Goal: Information Seeking & Learning: Learn about a topic

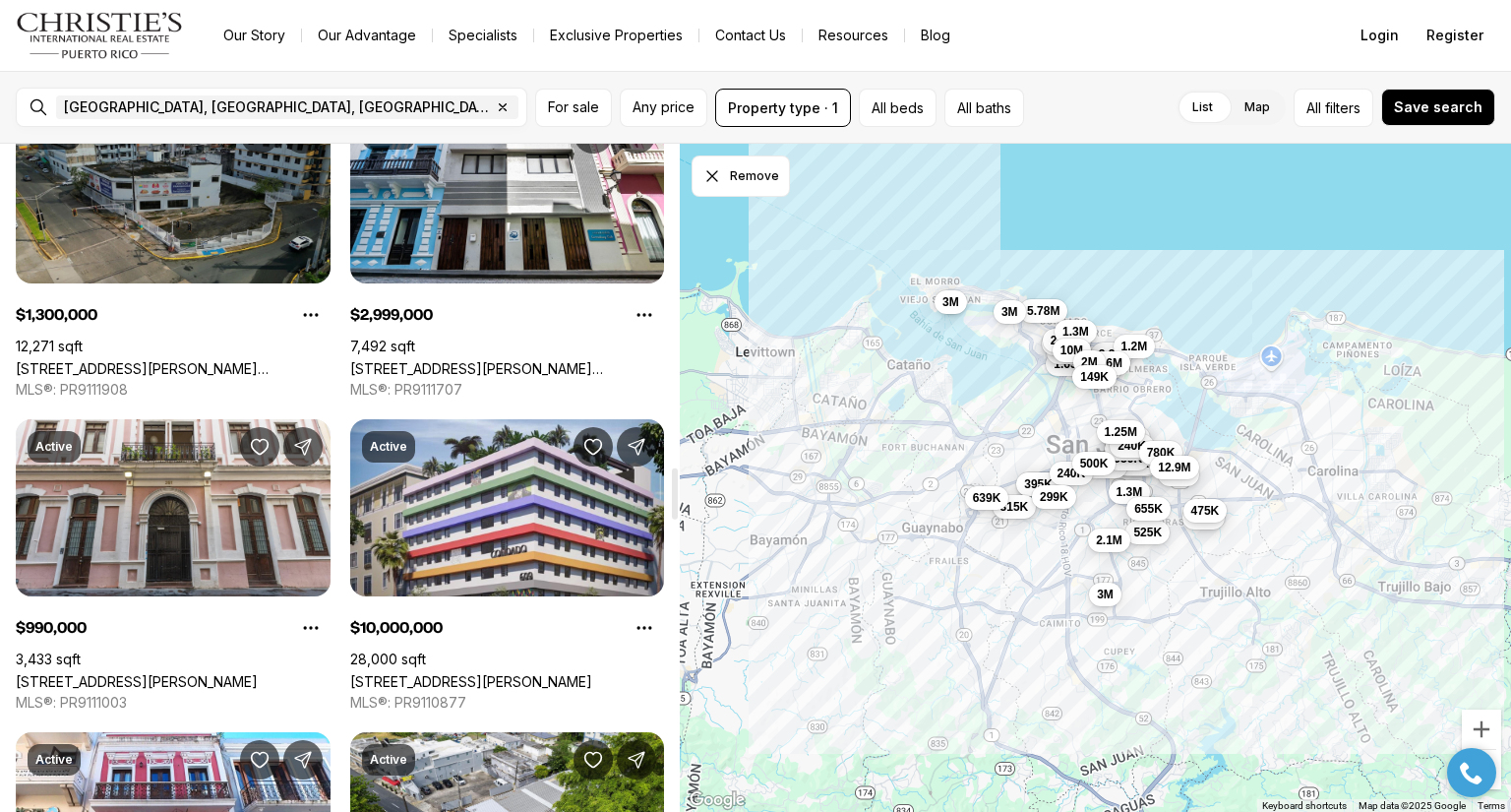
scroll to position [4230, 0]
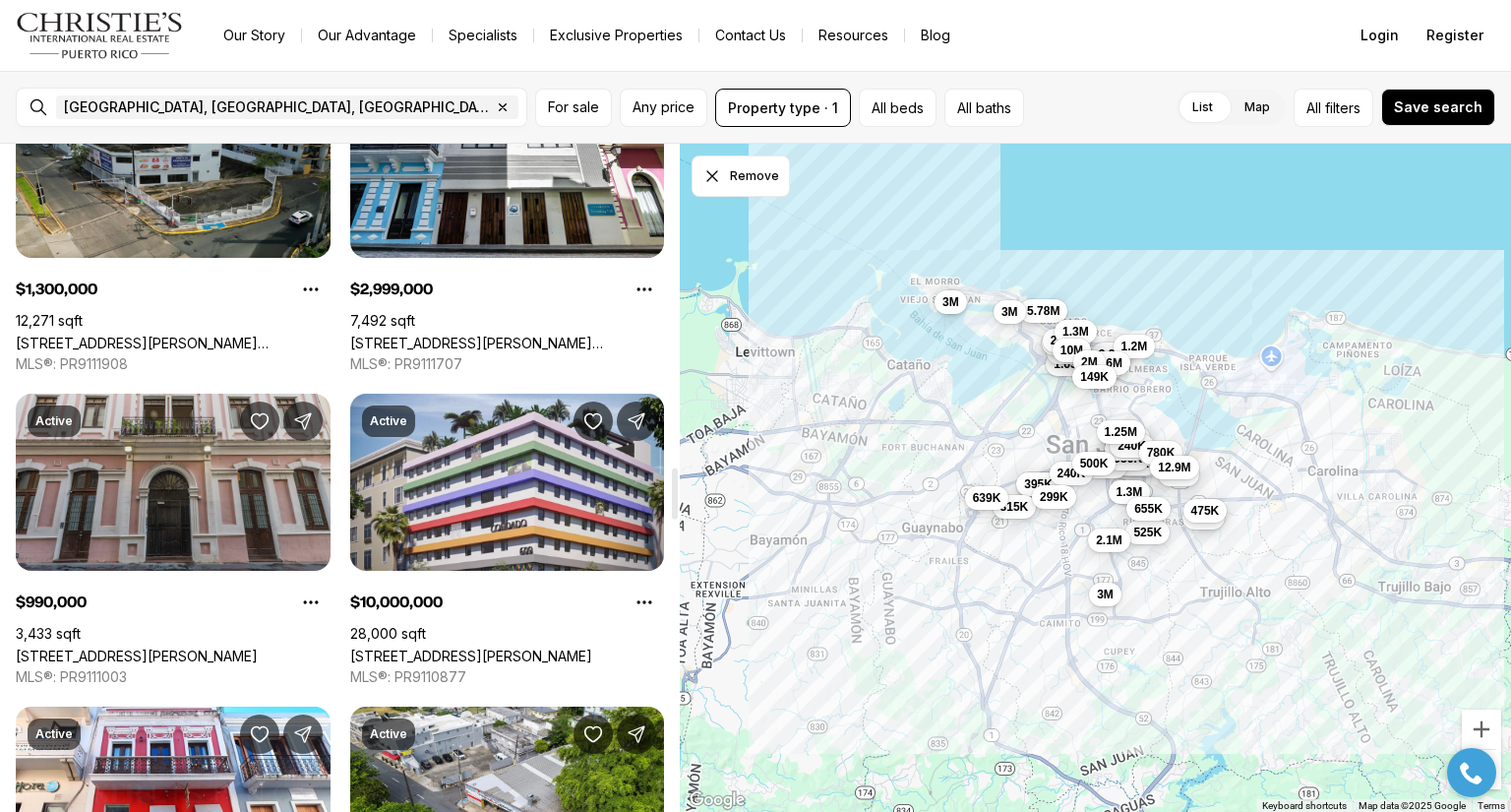
click at [182, 647] on link "[STREET_ADDRESS][PERSON_NAME]" at bounding box center [136, 655] width 242 height 17
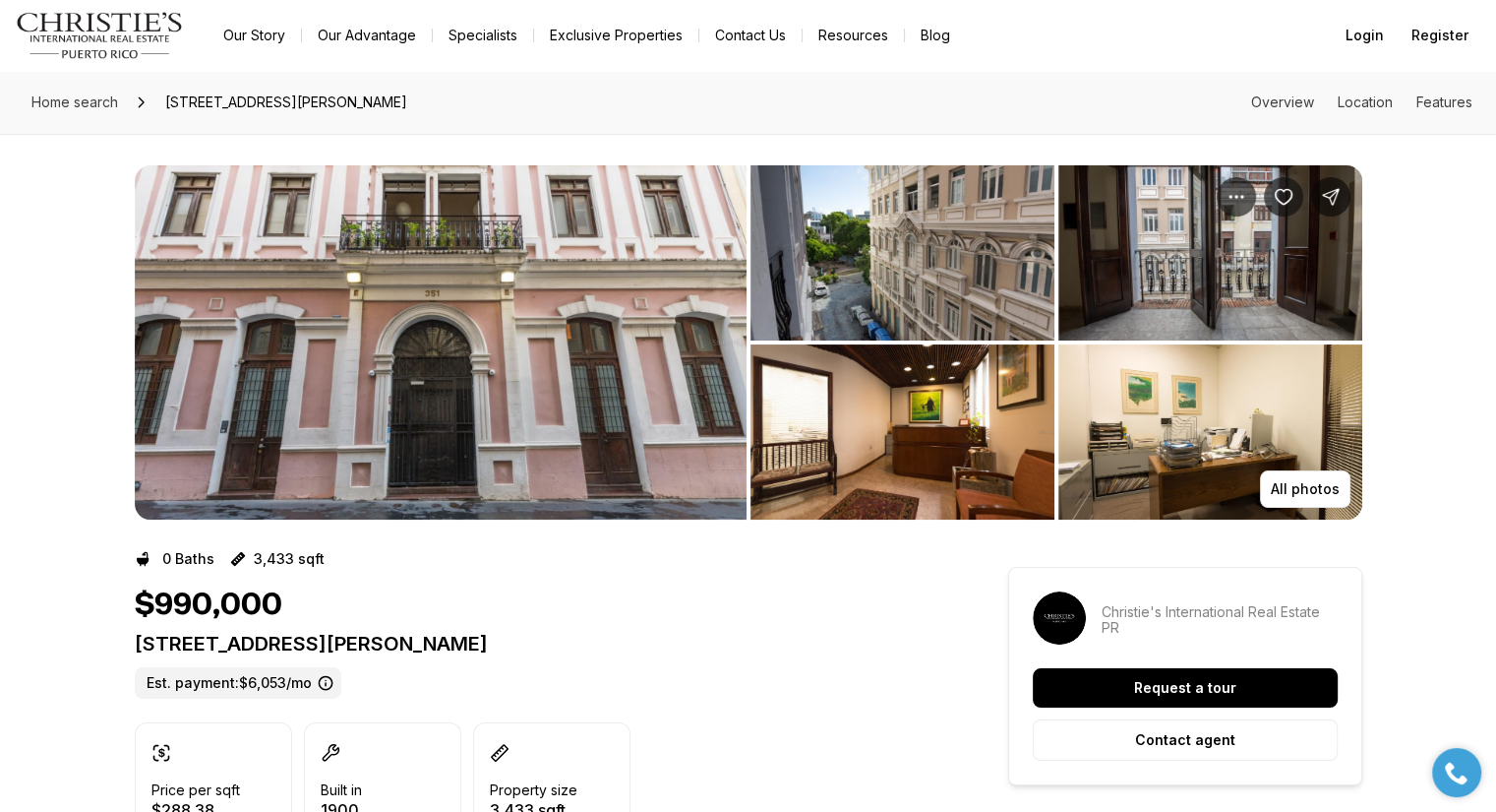
click at [621, 314] on img "View image gallery" at bounding box center [441, 342] width 612 height 354
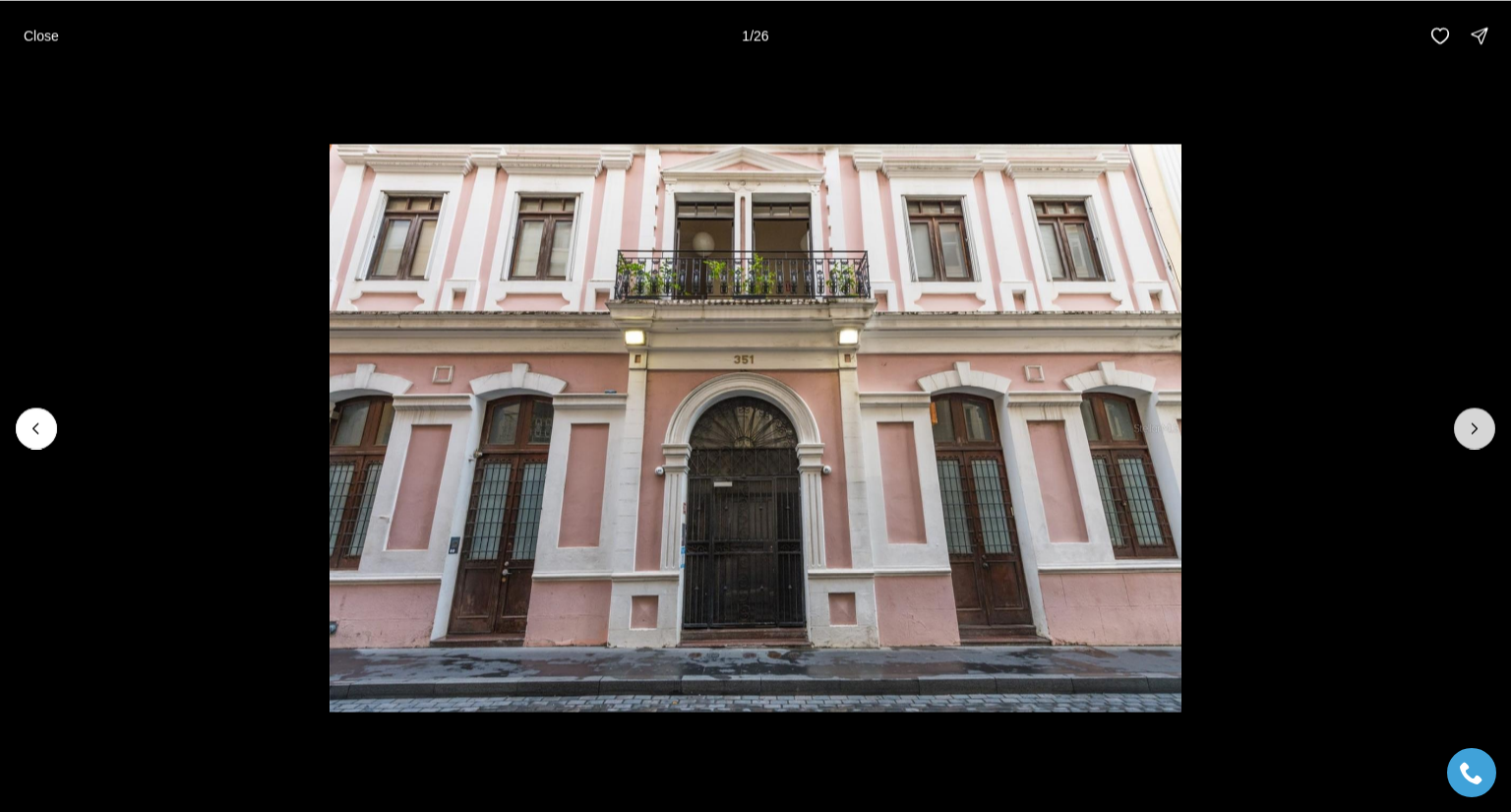
click at [1480, 422] on icon "Next slide" at bounding box center [1475, 428] width 20 height 20
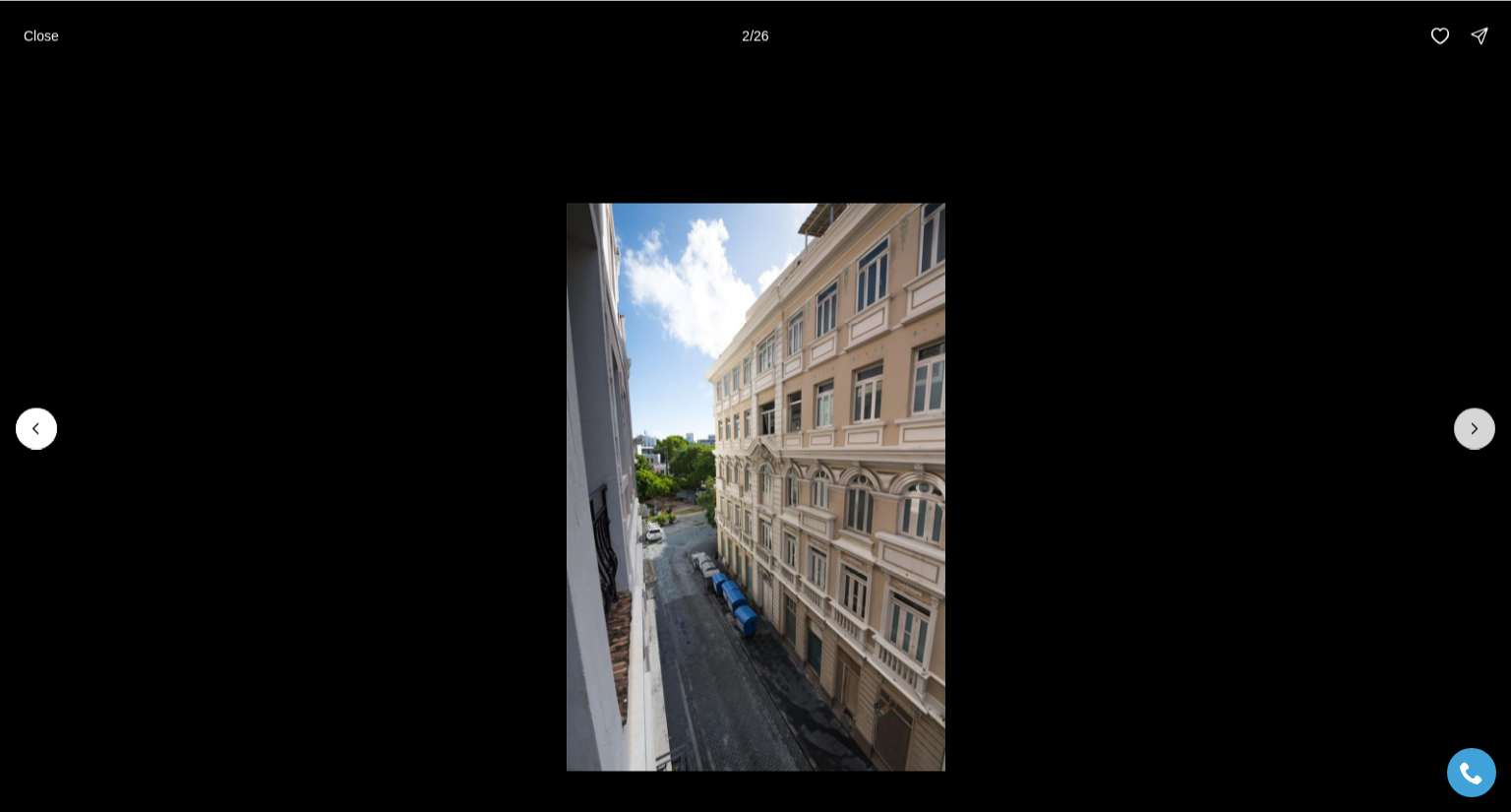
click at [1480, 422] on icon "Next slide" at bounding box center [1475, 428] width 20 height 20
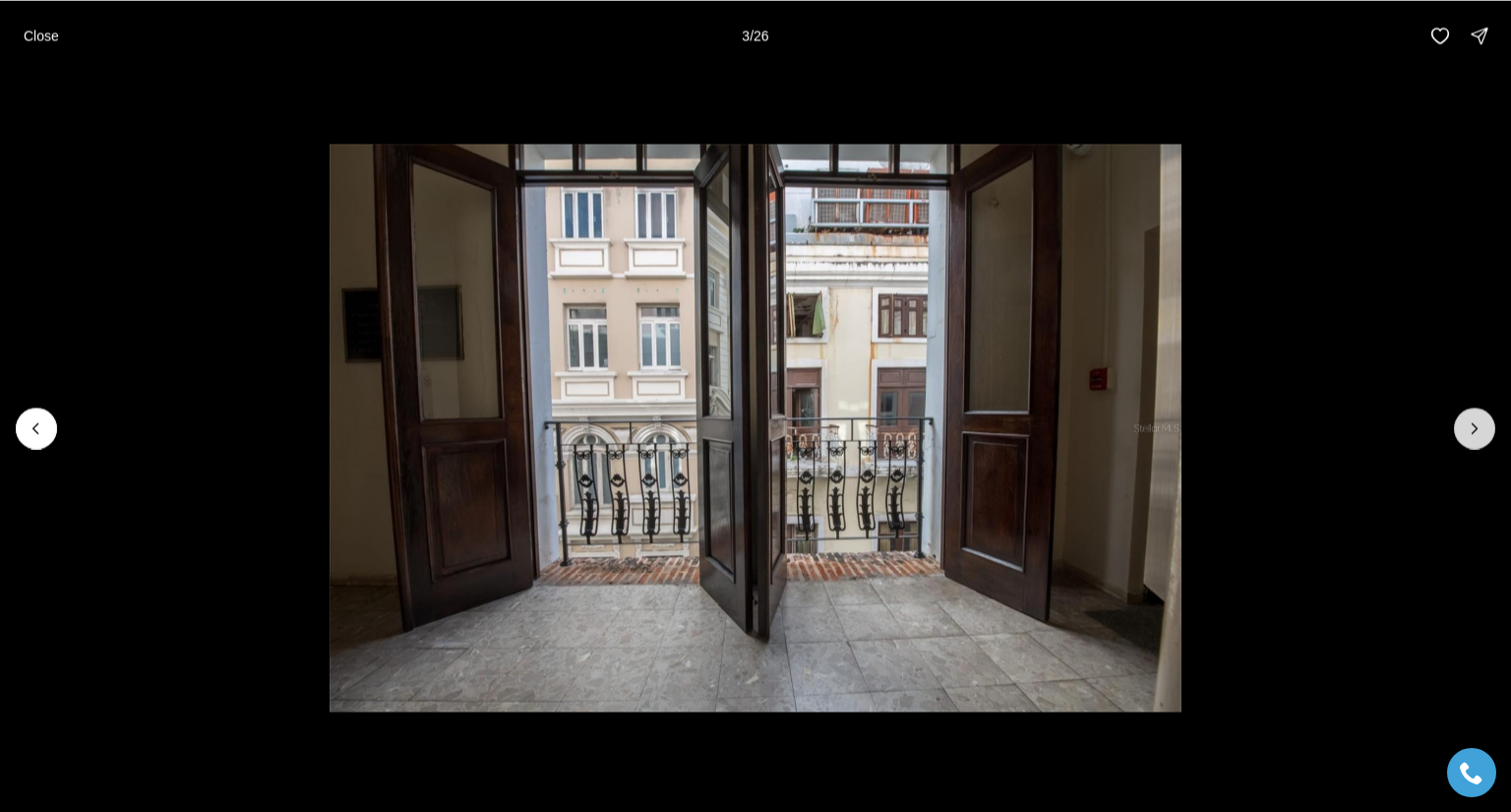
click at [1480, 422] on icon "Next slide" at bounding box center [1475, 428] width 20 height 20
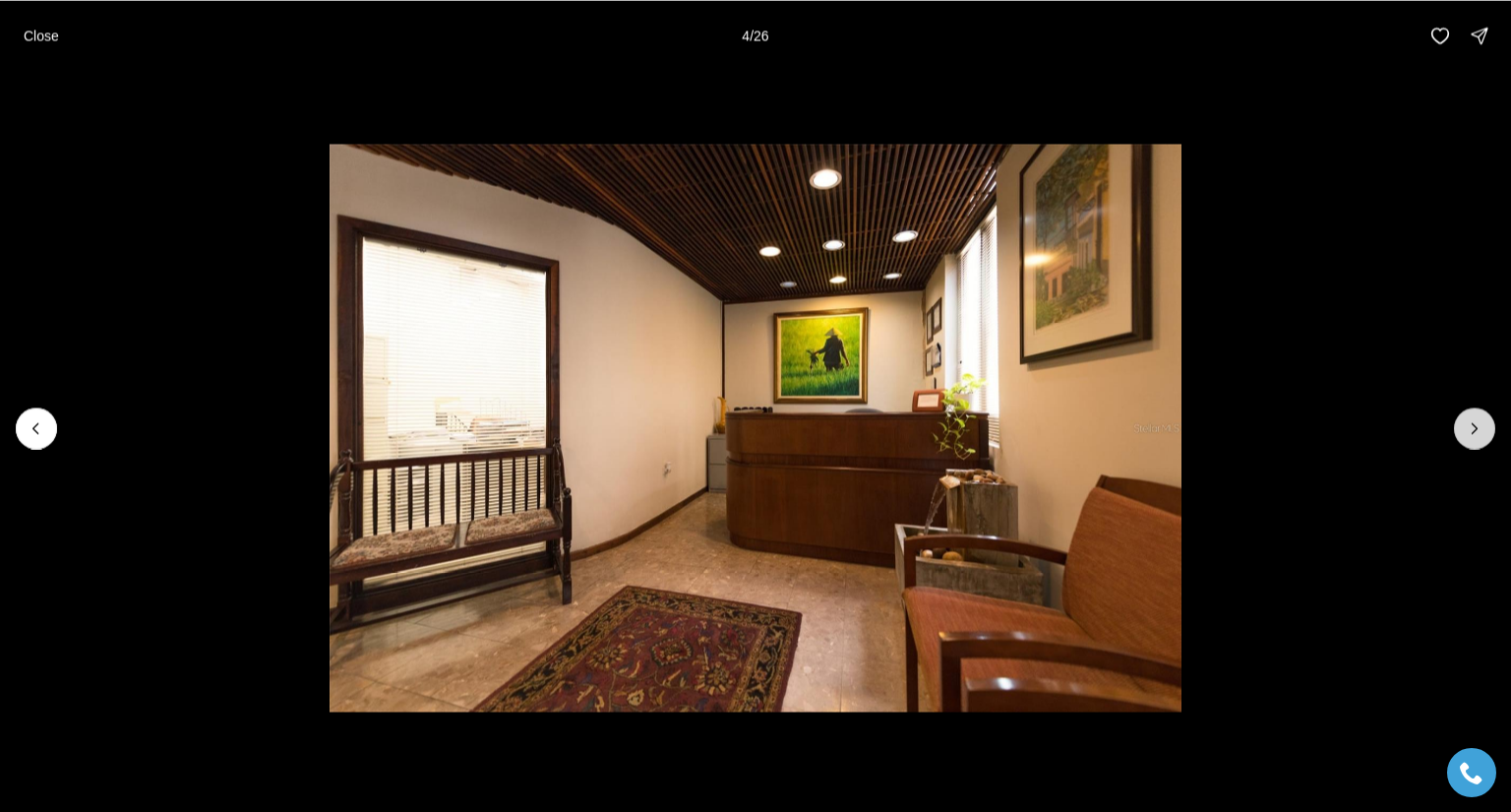
click at [1480, 422] on icon "Next slide" at bounding box center [1475, 428] width 20 height 20
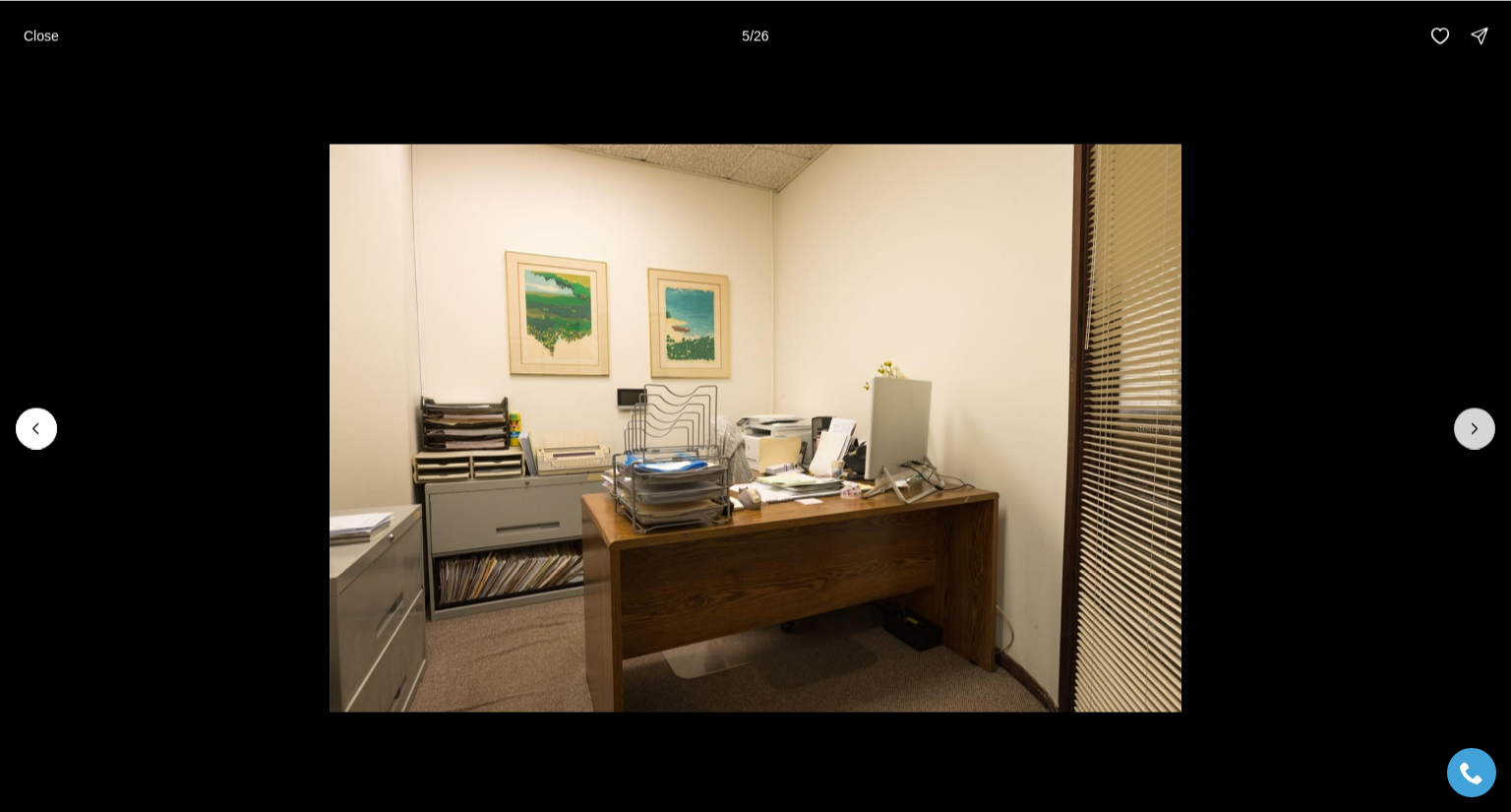
click at [1480, 422] on icon "Next slide" at bounding box center [1475, 428] width 20 height 20
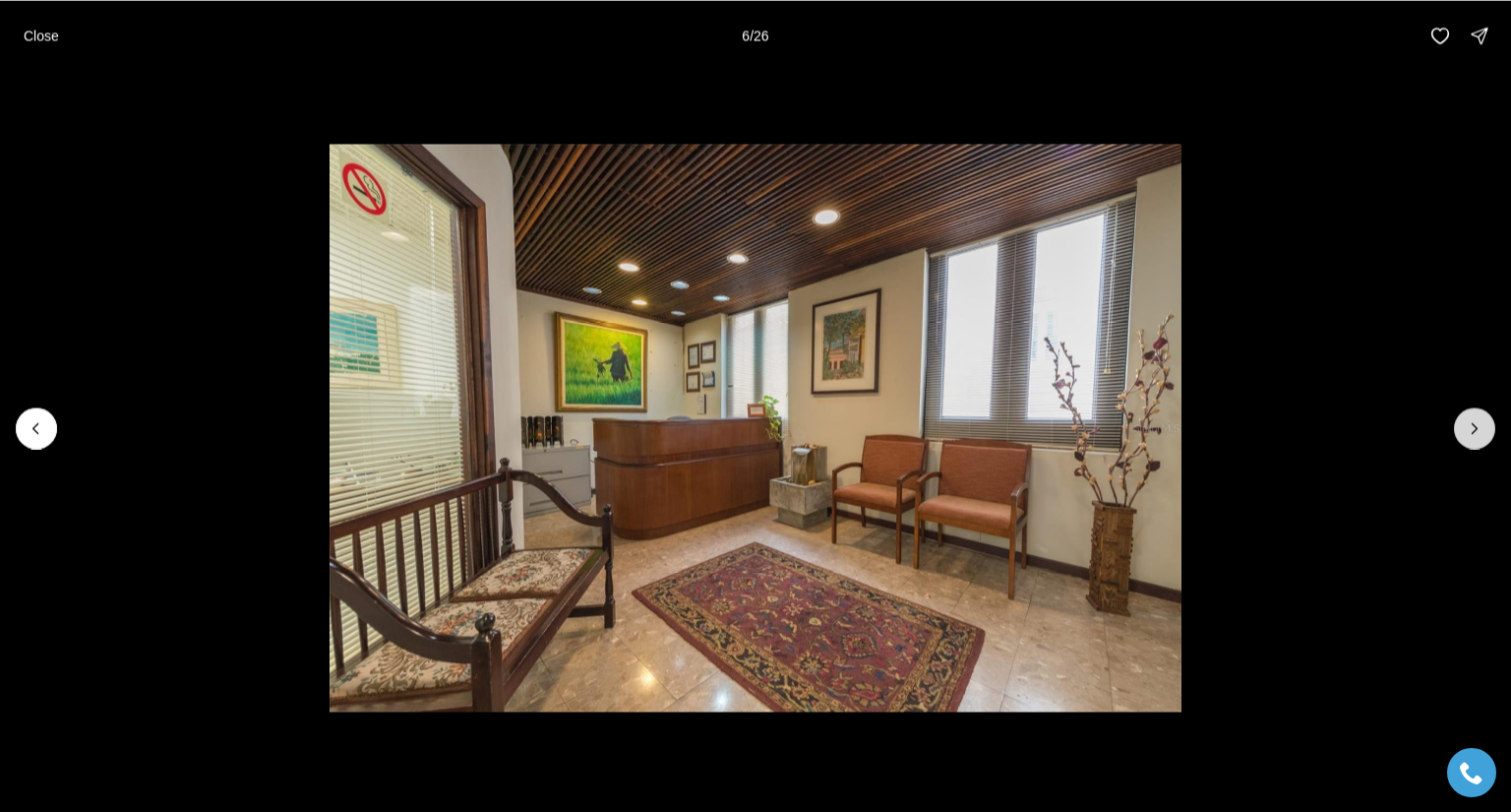
click at [1480, 422] on icon "Next slide" at bounding box center [1475, 428] width 20 height 20
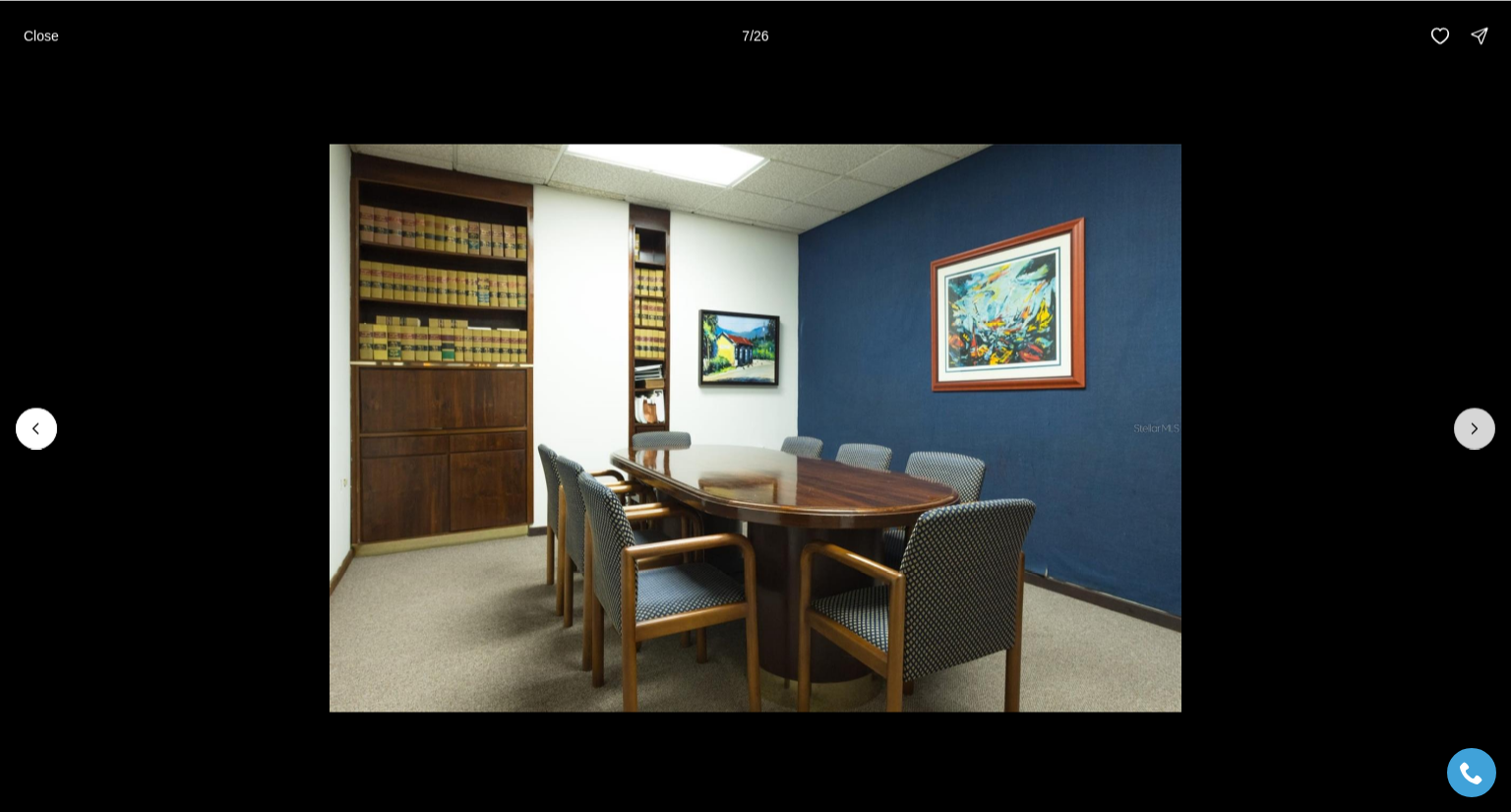
click at [1480, 422] on icon "Next slide" at bounding box center [1475, 428] width 20 height 20
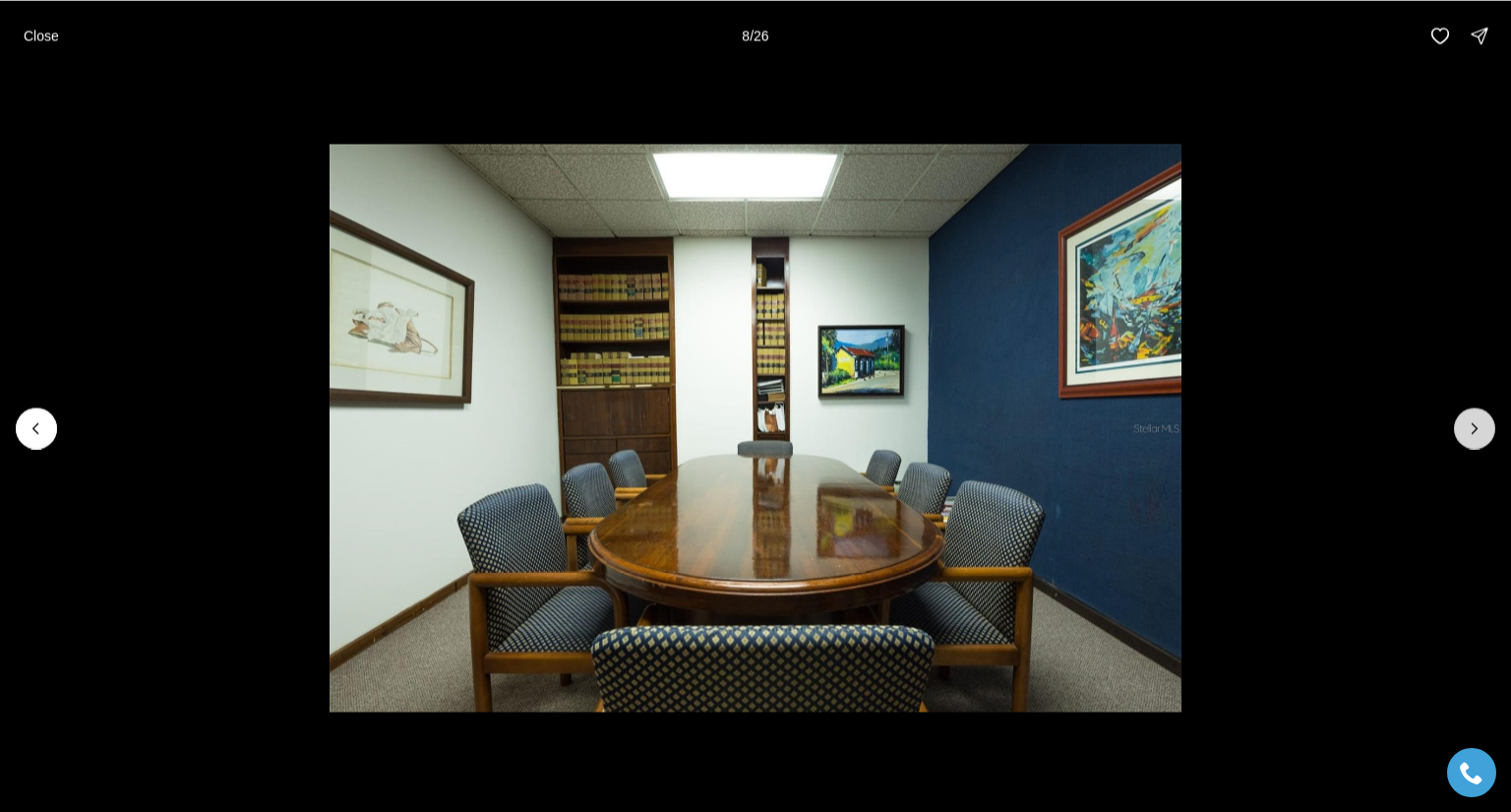
click at [1480, 422] on icon "Next slide" at bounding box center [1475, 428] width 20 height 20
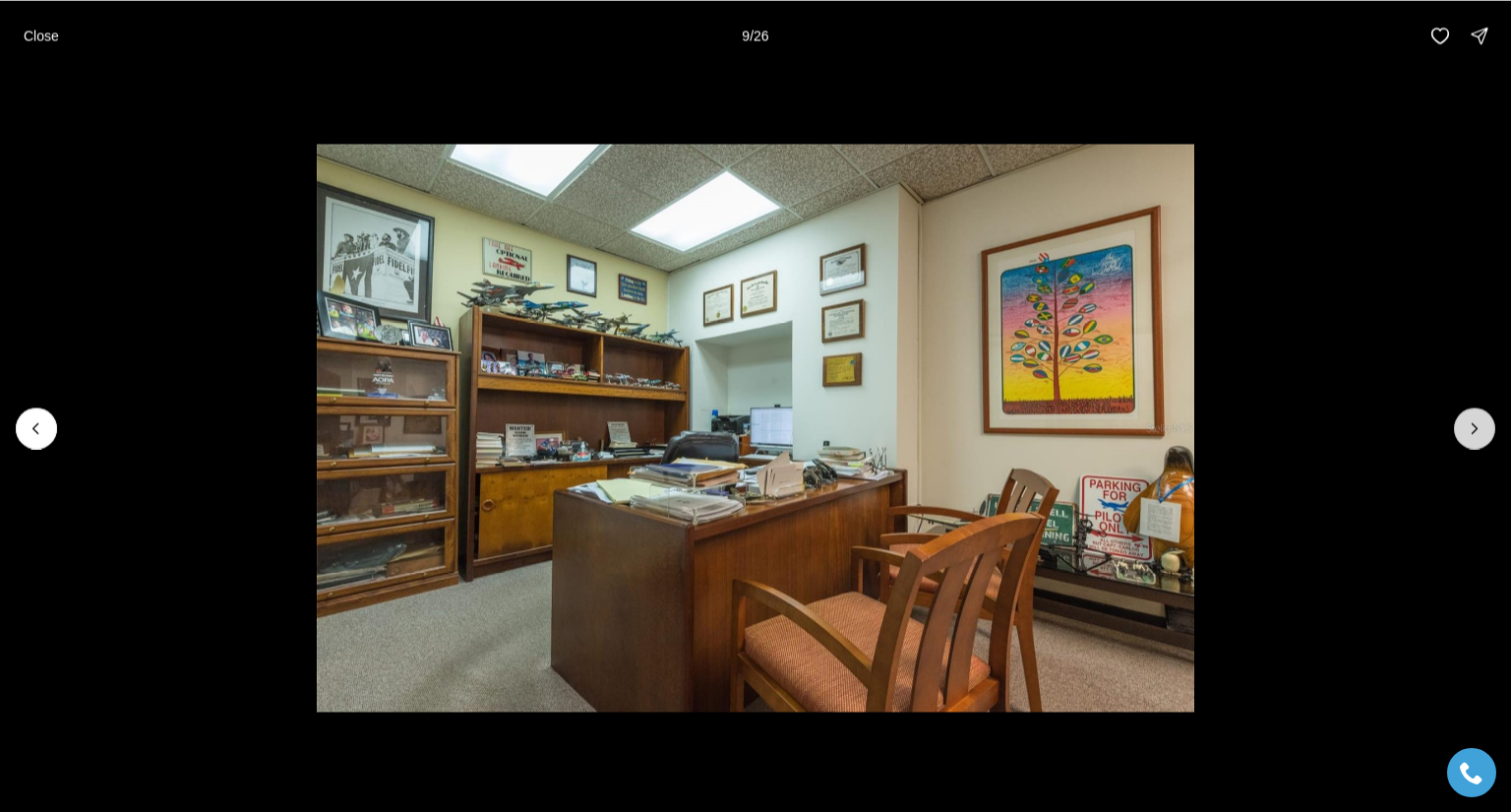
click at [1480, 422] on icon "Next slide" at bounding box center [1475, 428] width 20 height 20
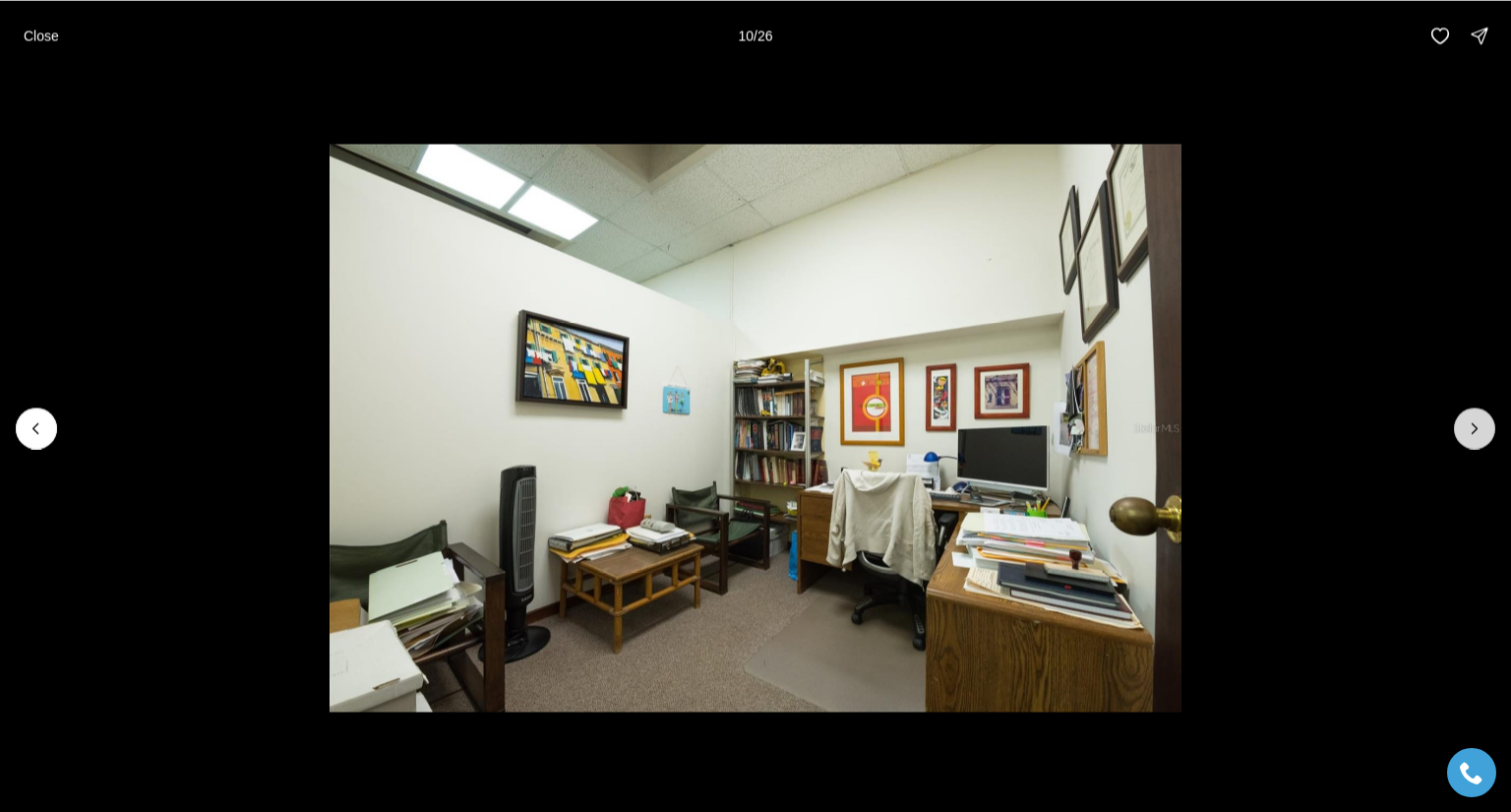
click at [1480, 422] on icon "Next slide" at bounding box center [1475, 428] width 20 height 20
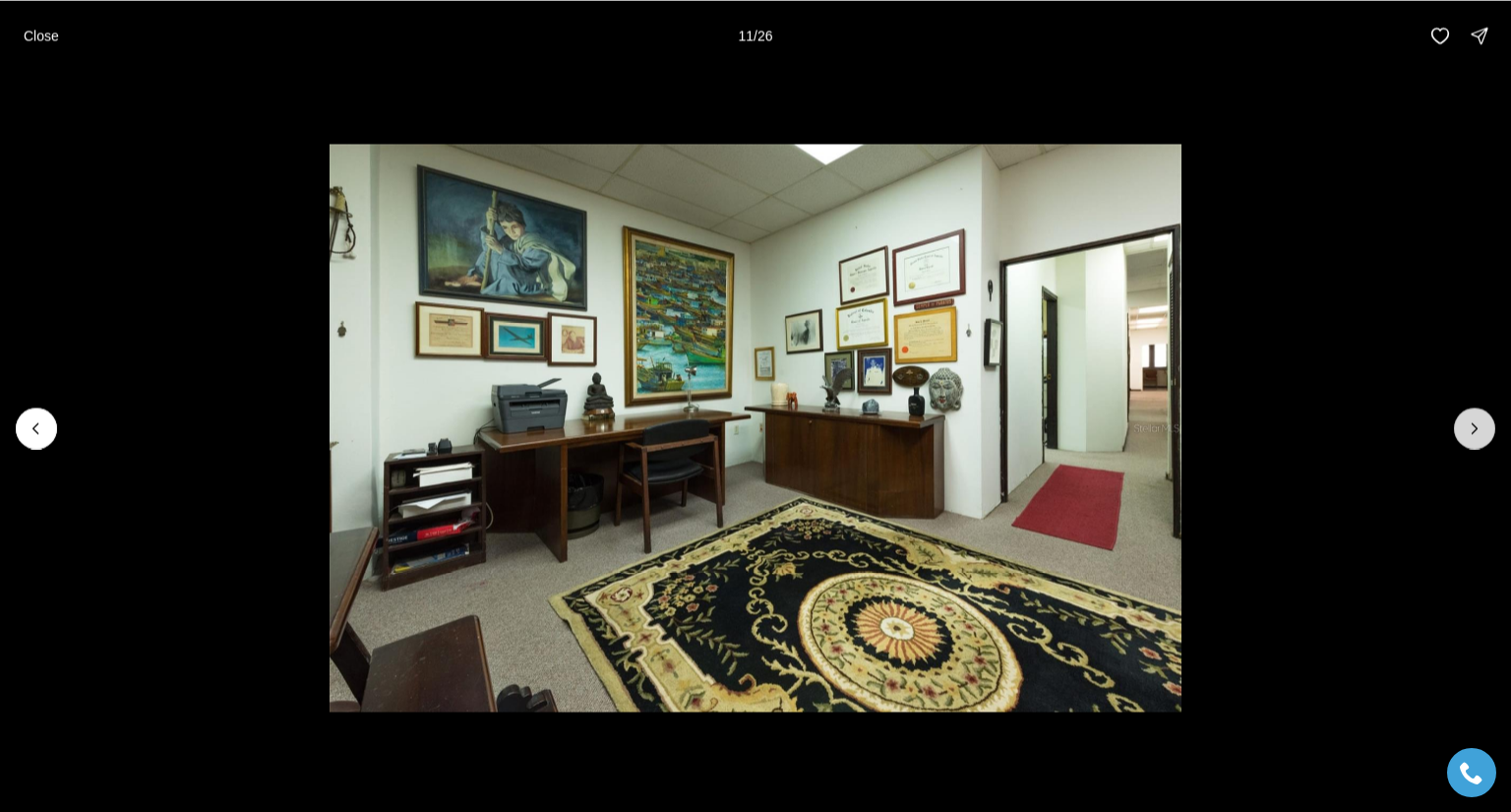
click at [1480, 422] on icon "Next slide" at bounding box center [1475, 428] width 20 height 20
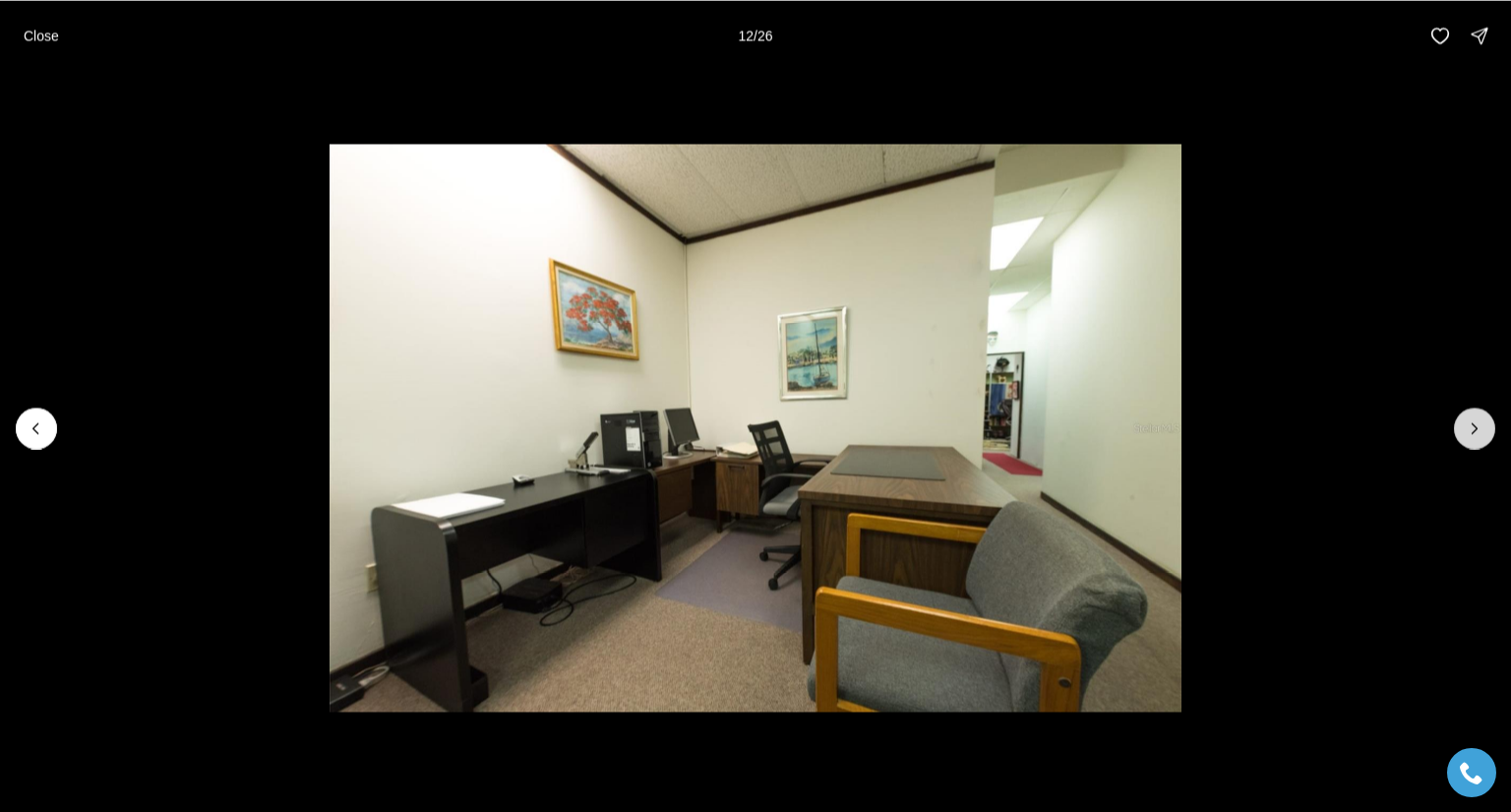
click at [1480, 422] on icon "Next slide" at bounding box center [1475, 428] width 20 height 20
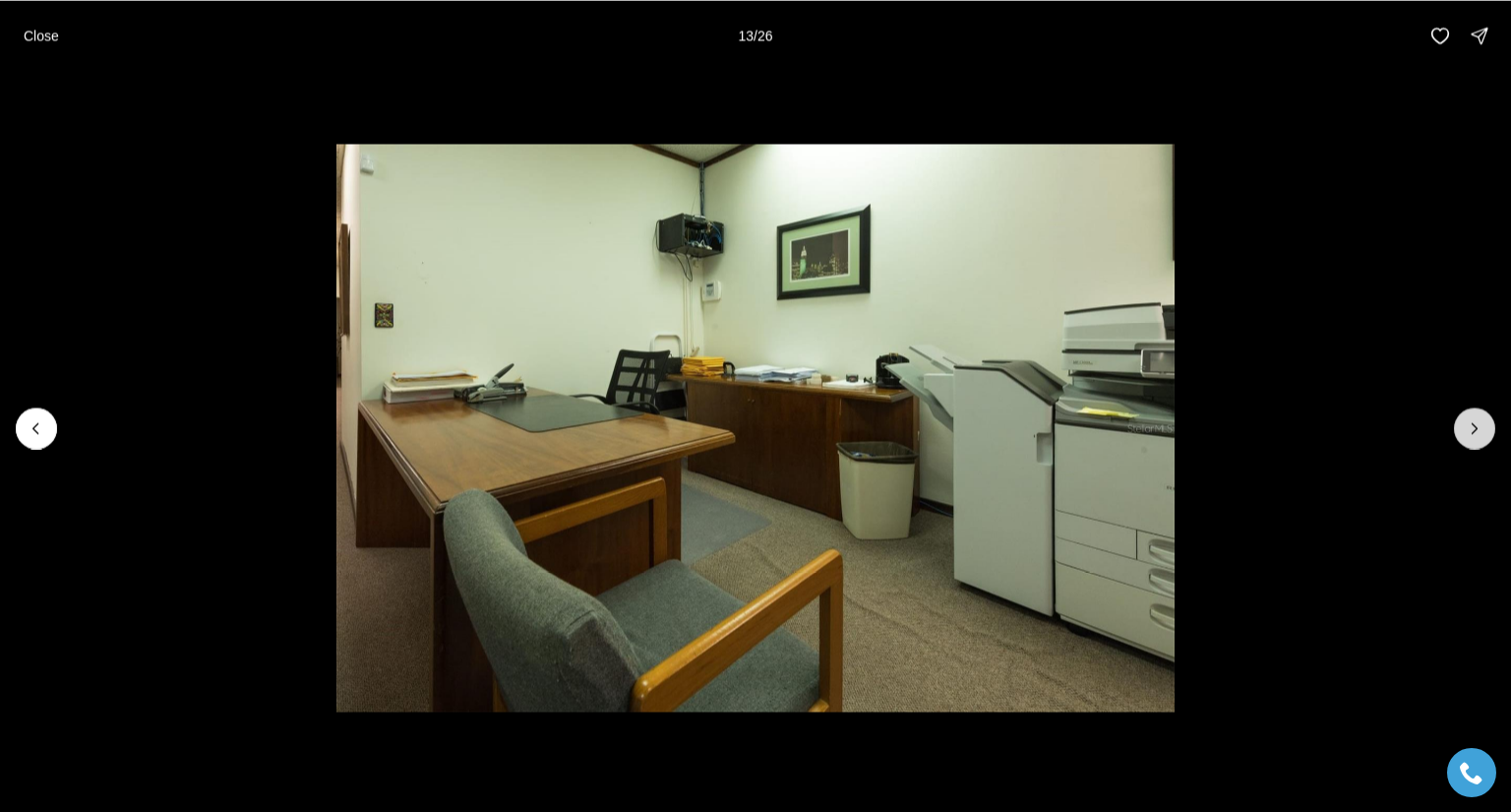
click at [1480, 422] on icon "Next slide" at bounding box center [1475, 428] width 20 height 20
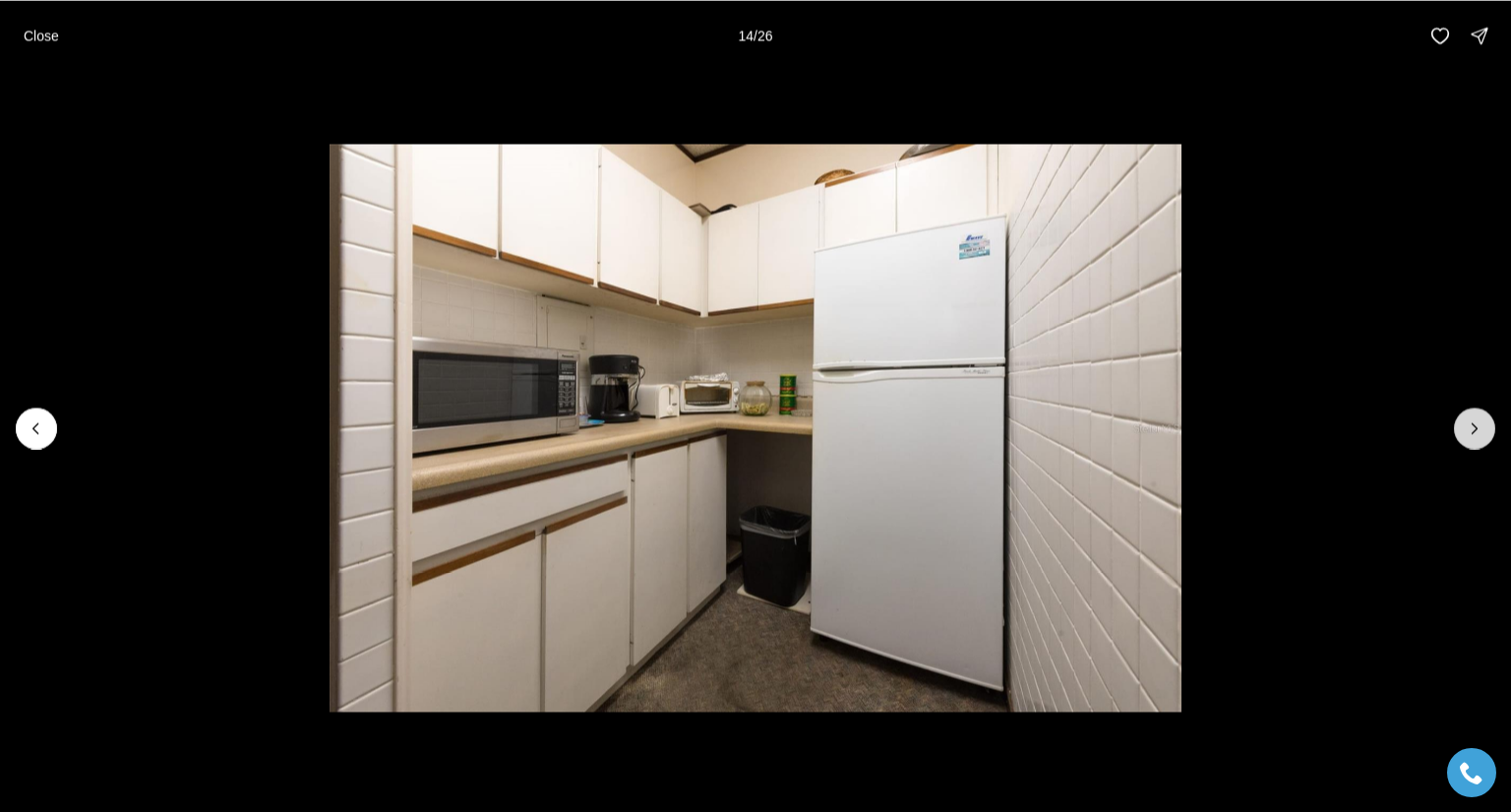
click at [1480, 422] on icon "Next slide" at bounding box center [1475, 428] width 20 height 20
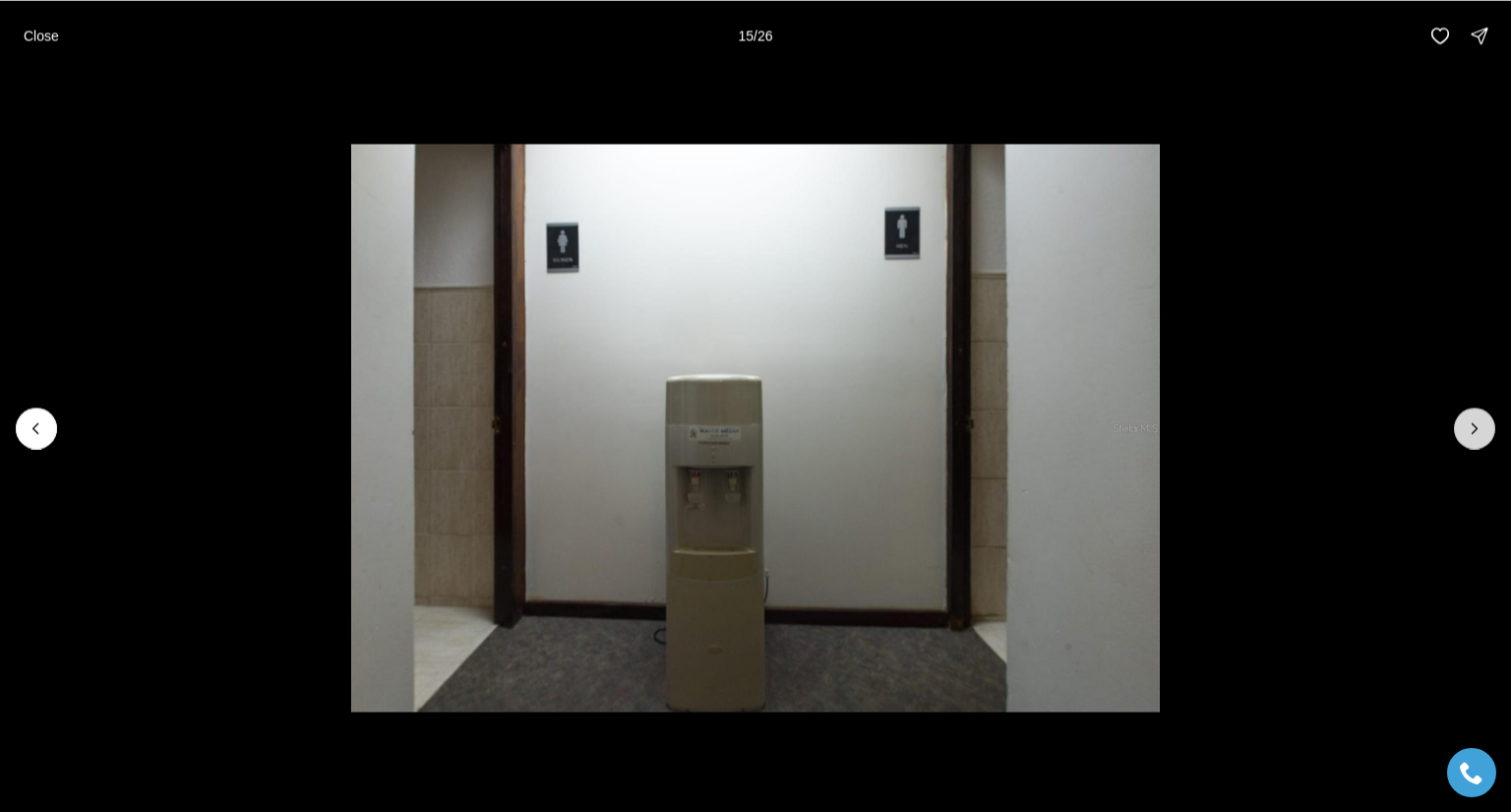
click at [1480, 422] on icon "Next slide" at bounding box center [1475, 428] width 20 height 20
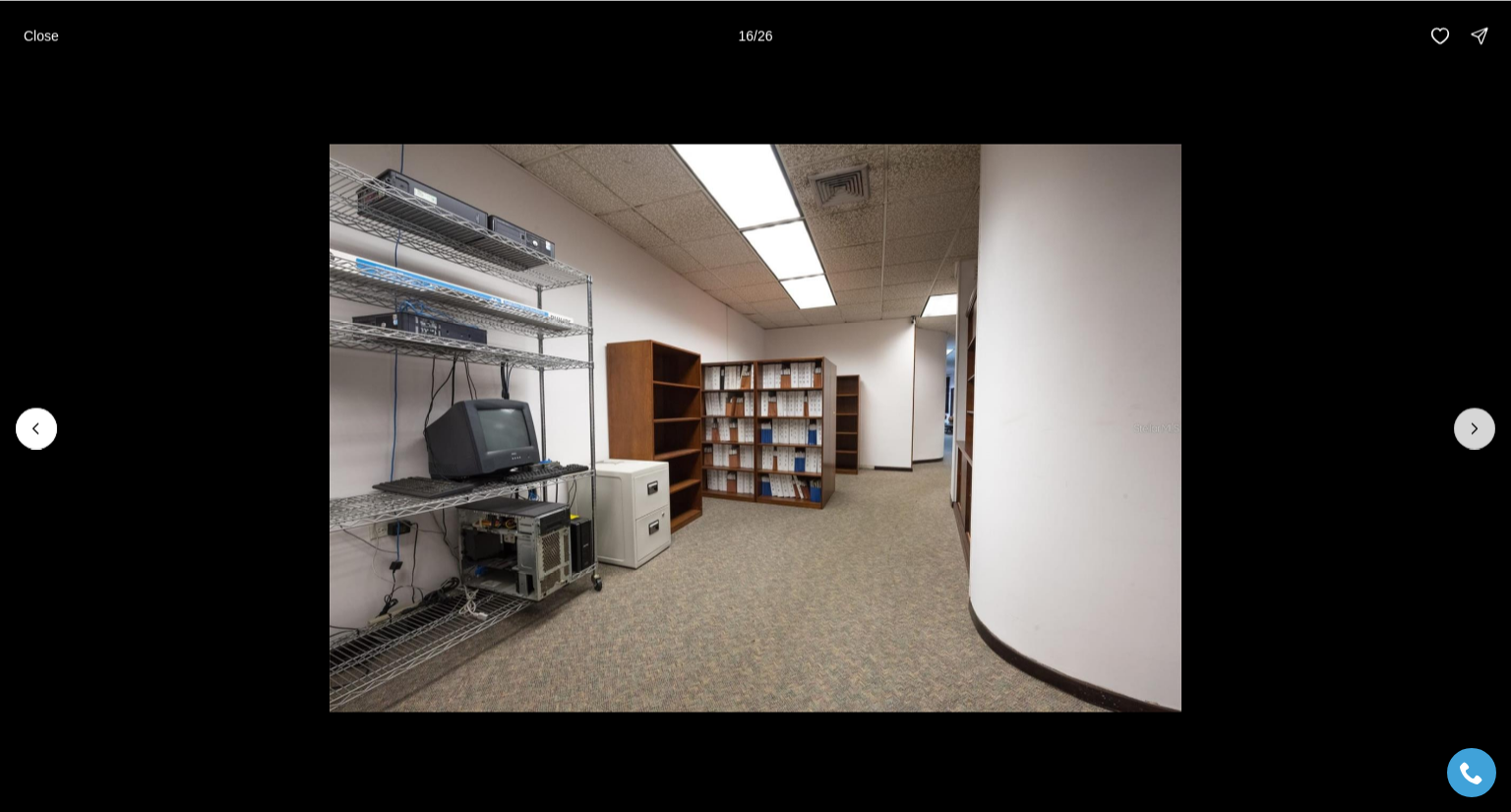
click at [1480, 422] on icon "Next slide" at bounding box center [1475, 428] width 20 height 20
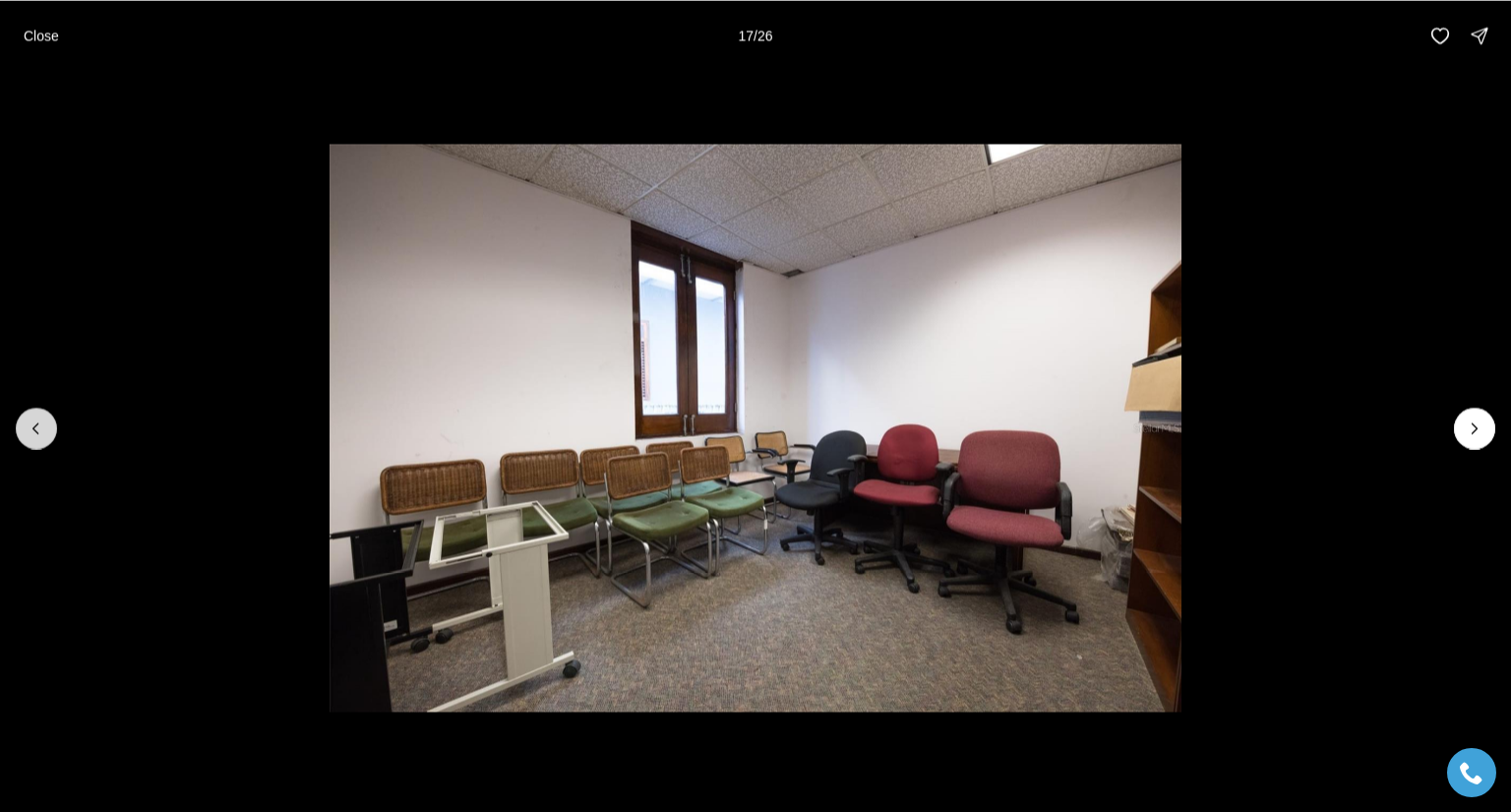
click at [26, 434] on button "Previous slide" at bounding box center [37, 428] width 42 height 42
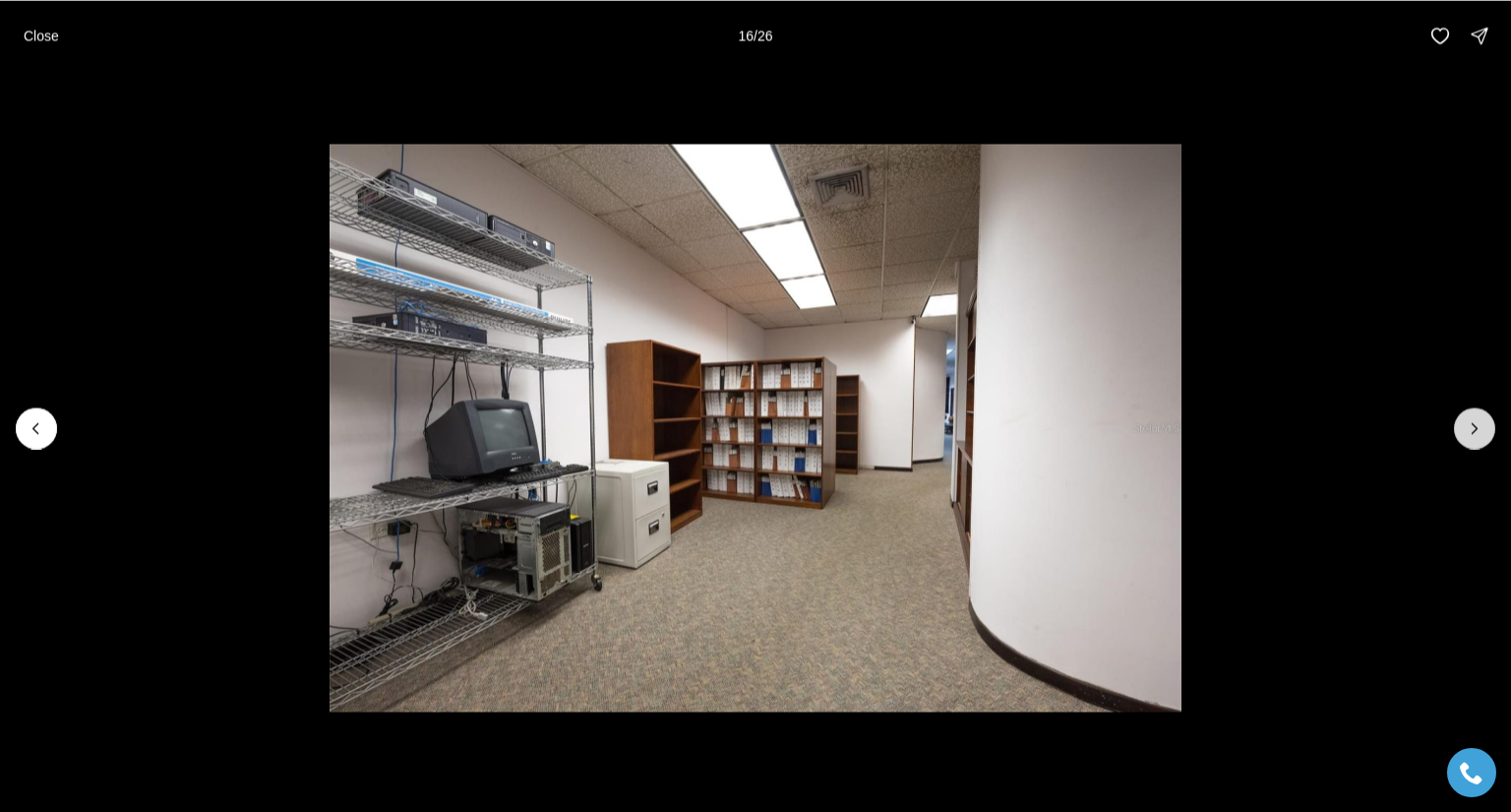
click at [1478, 412] on button "Next slide" at bounding box center [1475, 428] width 42 height 42
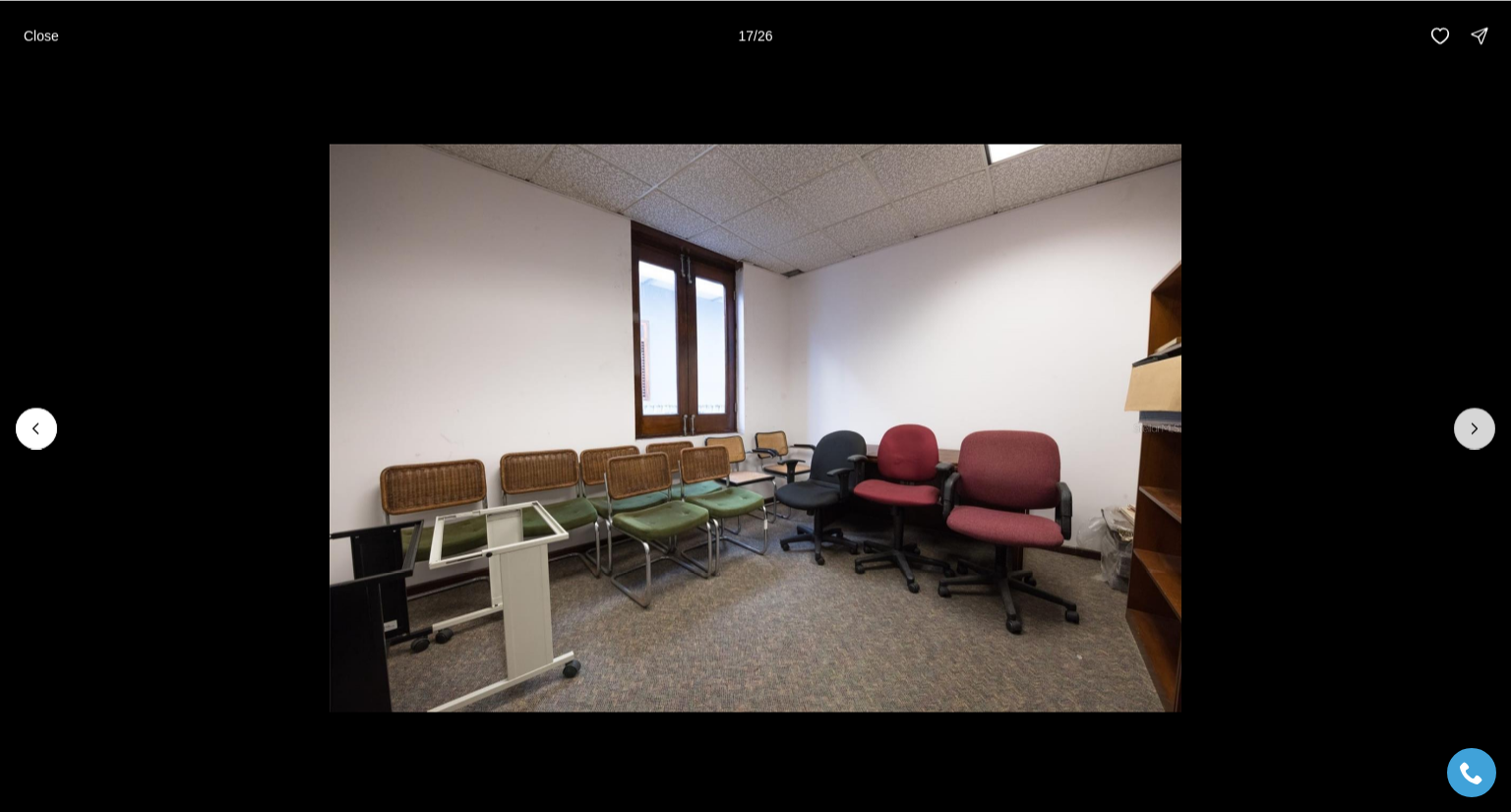
click at [1478, 412] on button "Next slide" at bounding box center [1475, 428] width 42 height 42
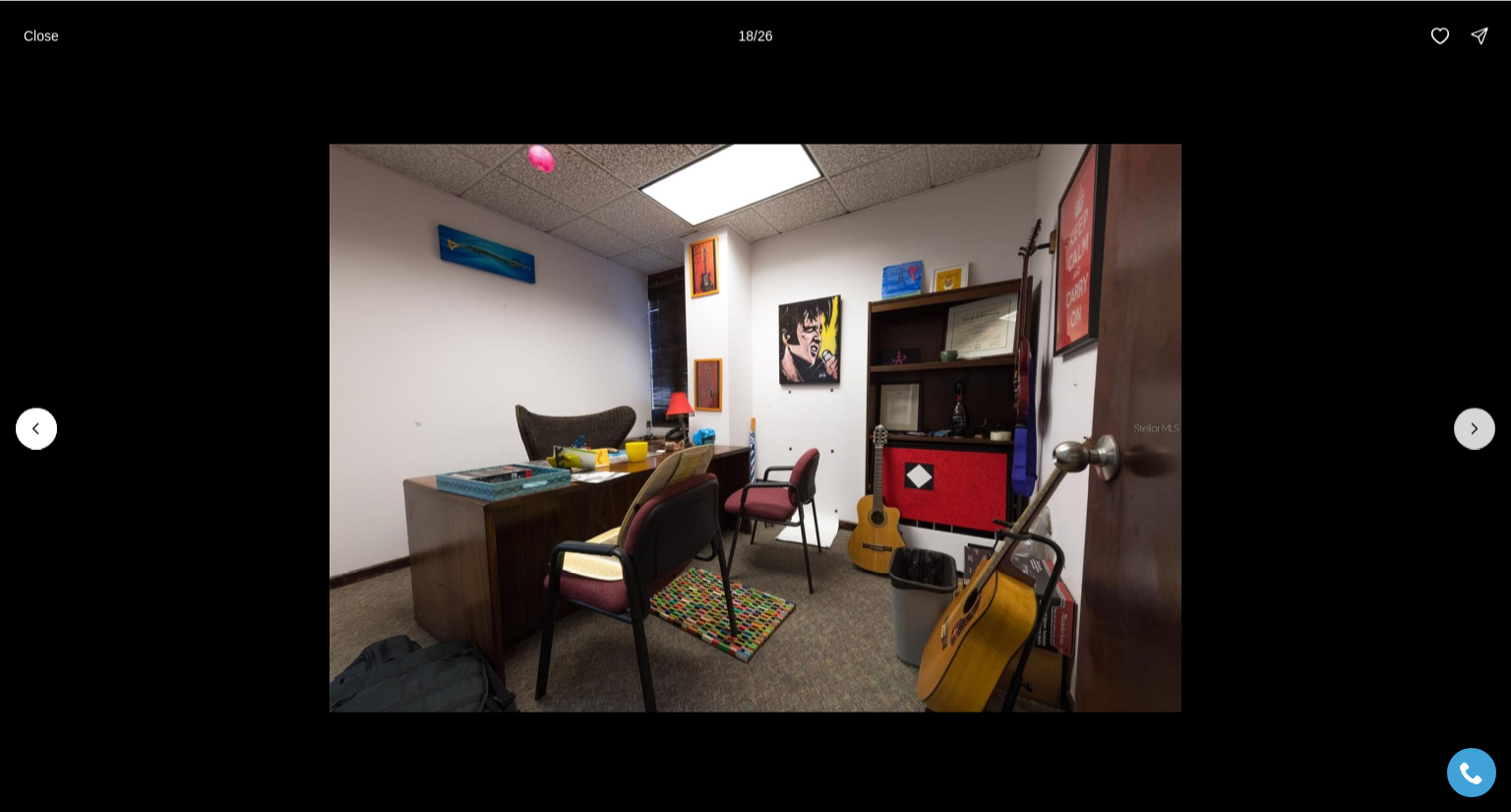
click at [1478, 412] on button "Next slide" at bounding box center [1475, 428] width 42 height 42
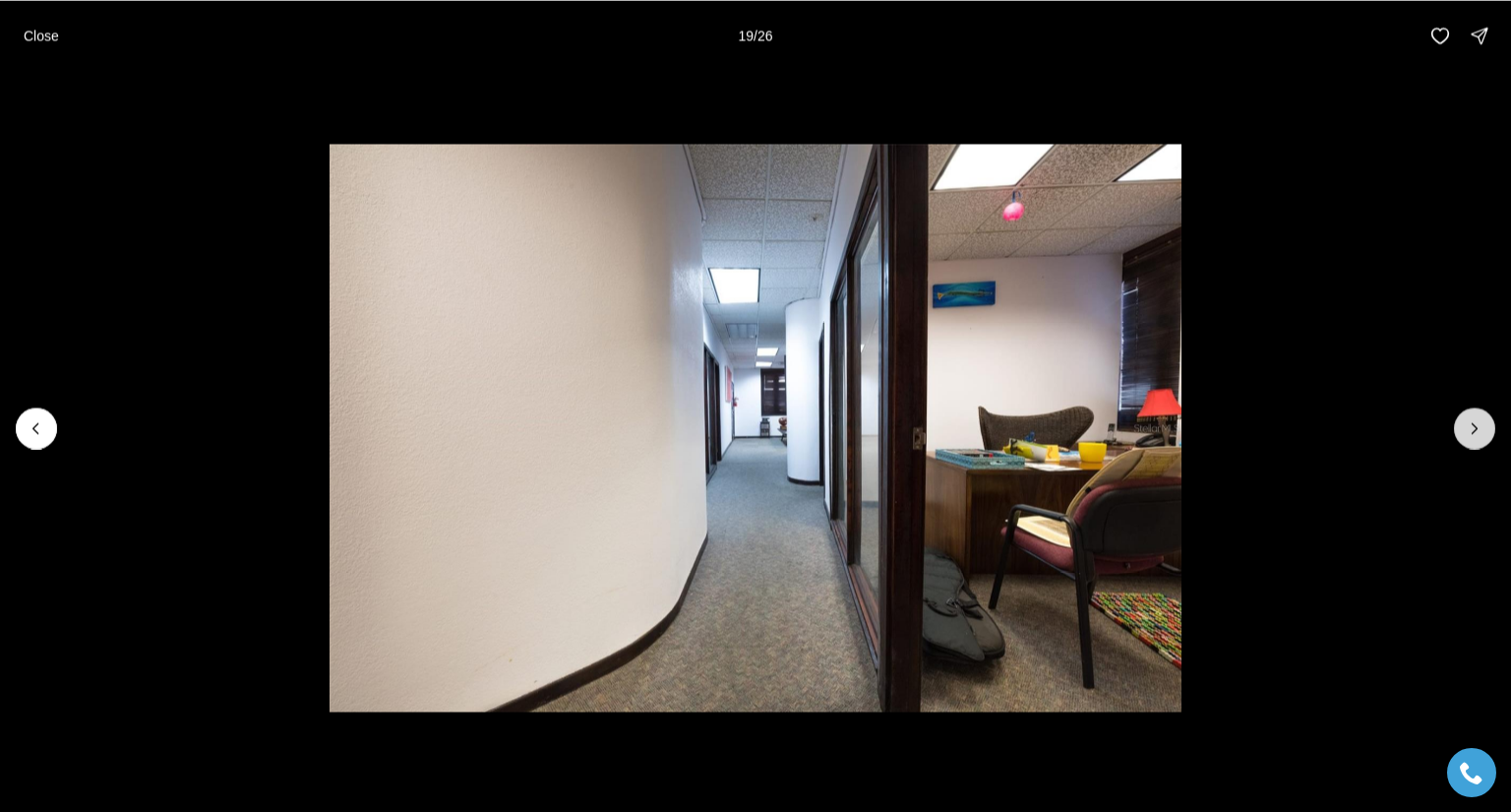
click at [1478, 412] on button "Next slide" at bounding box center [1475, 428] width 42 height 42
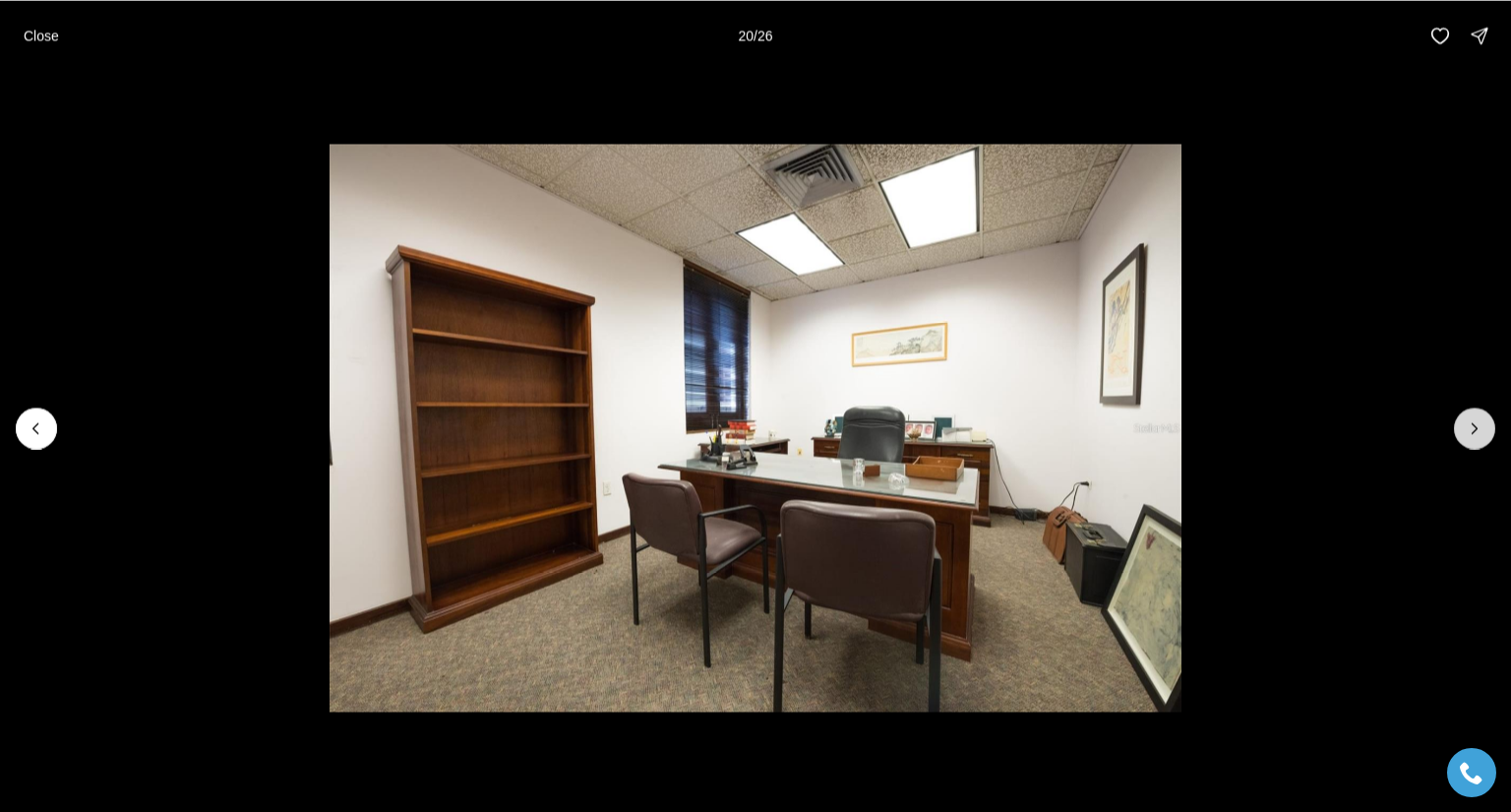
click at [1478, 412] on button "Next slide" at bounding box center [1475, 428] width 42 height 42
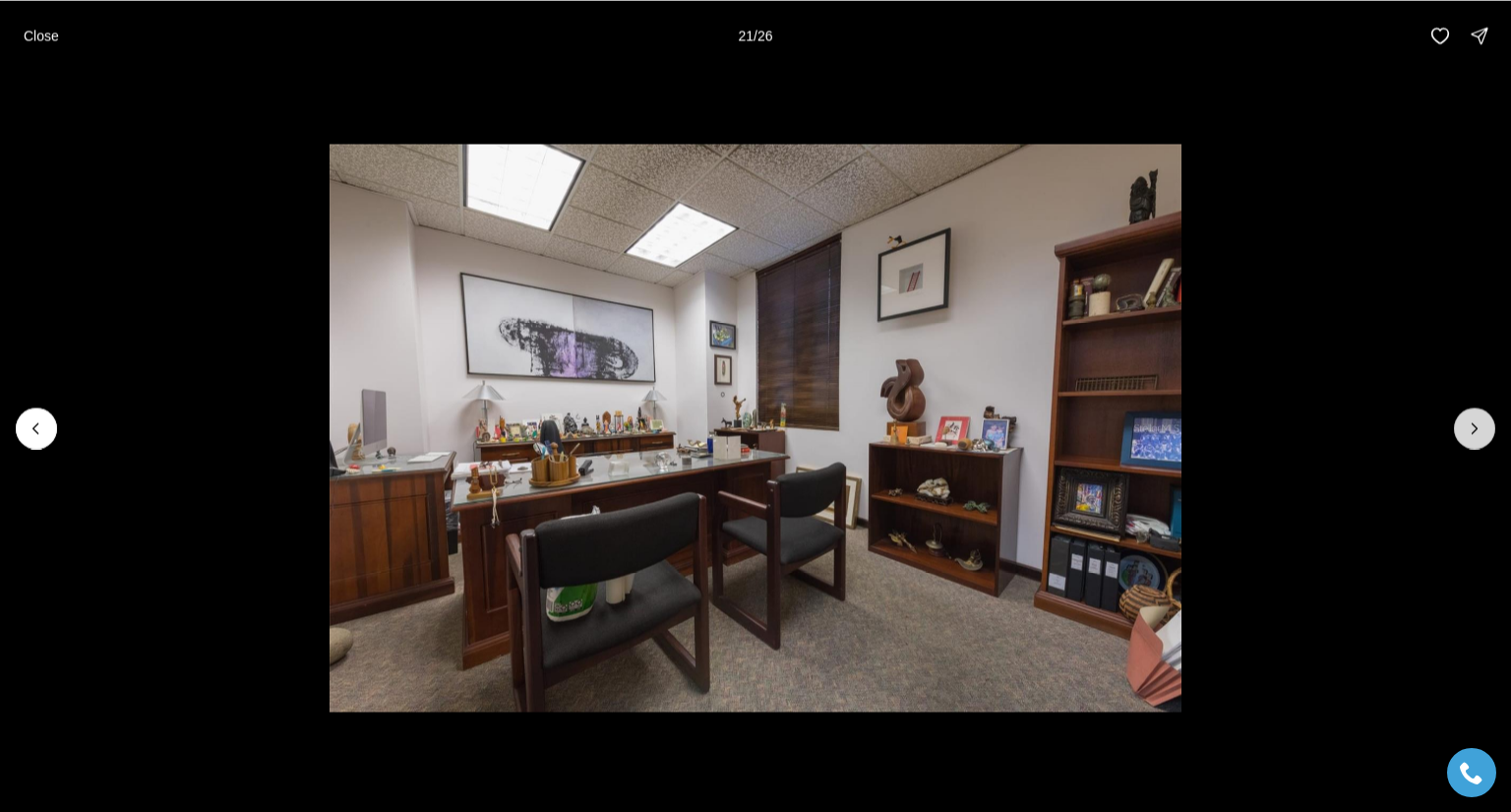
click at [1478, 412] on button "Next slide" at bounding box center [1475, 428] width 42 height 42
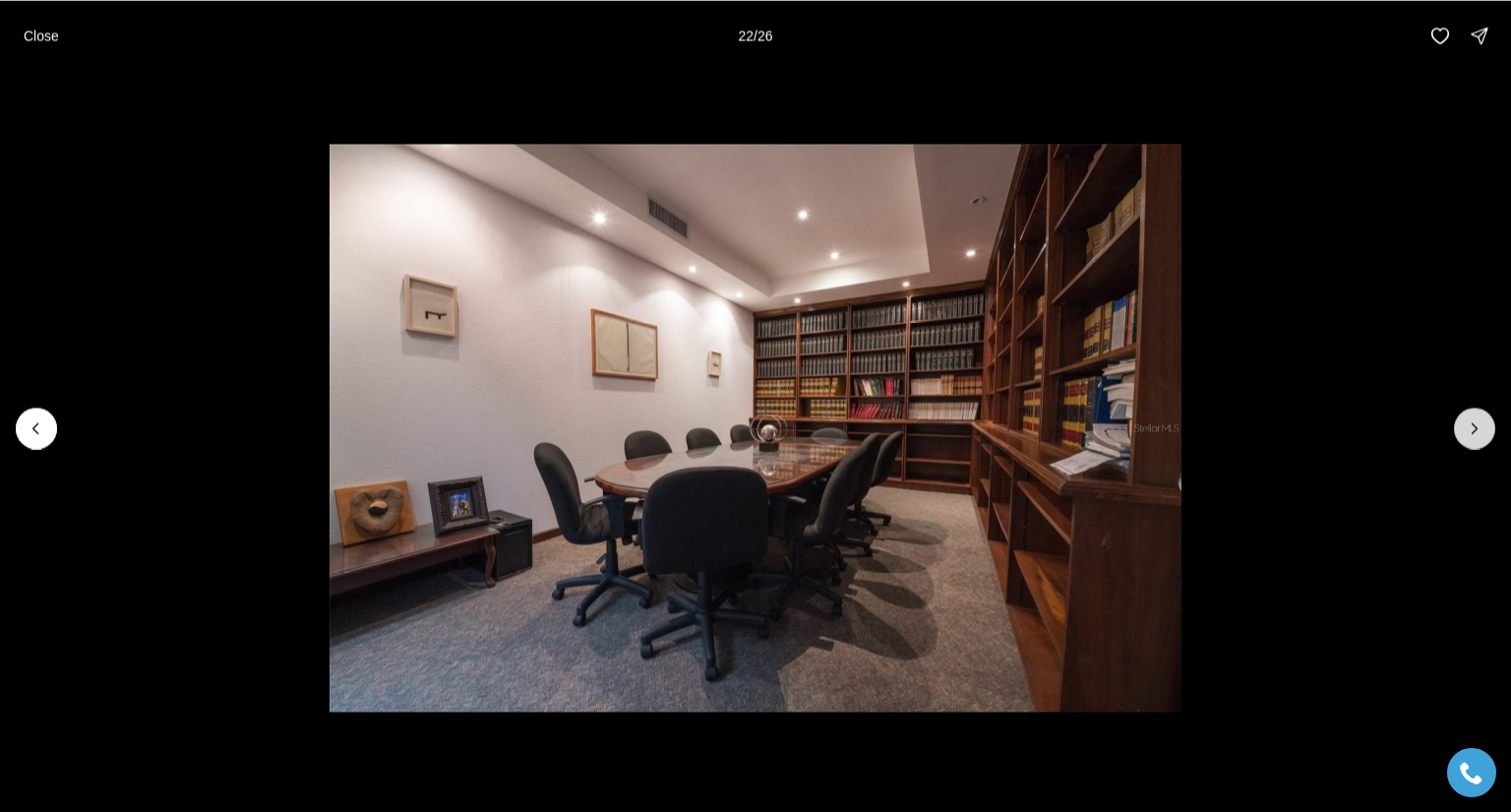
click at [1478, 412] on button "Next slide" at bounding box center [1475, 428] width 42 height 42
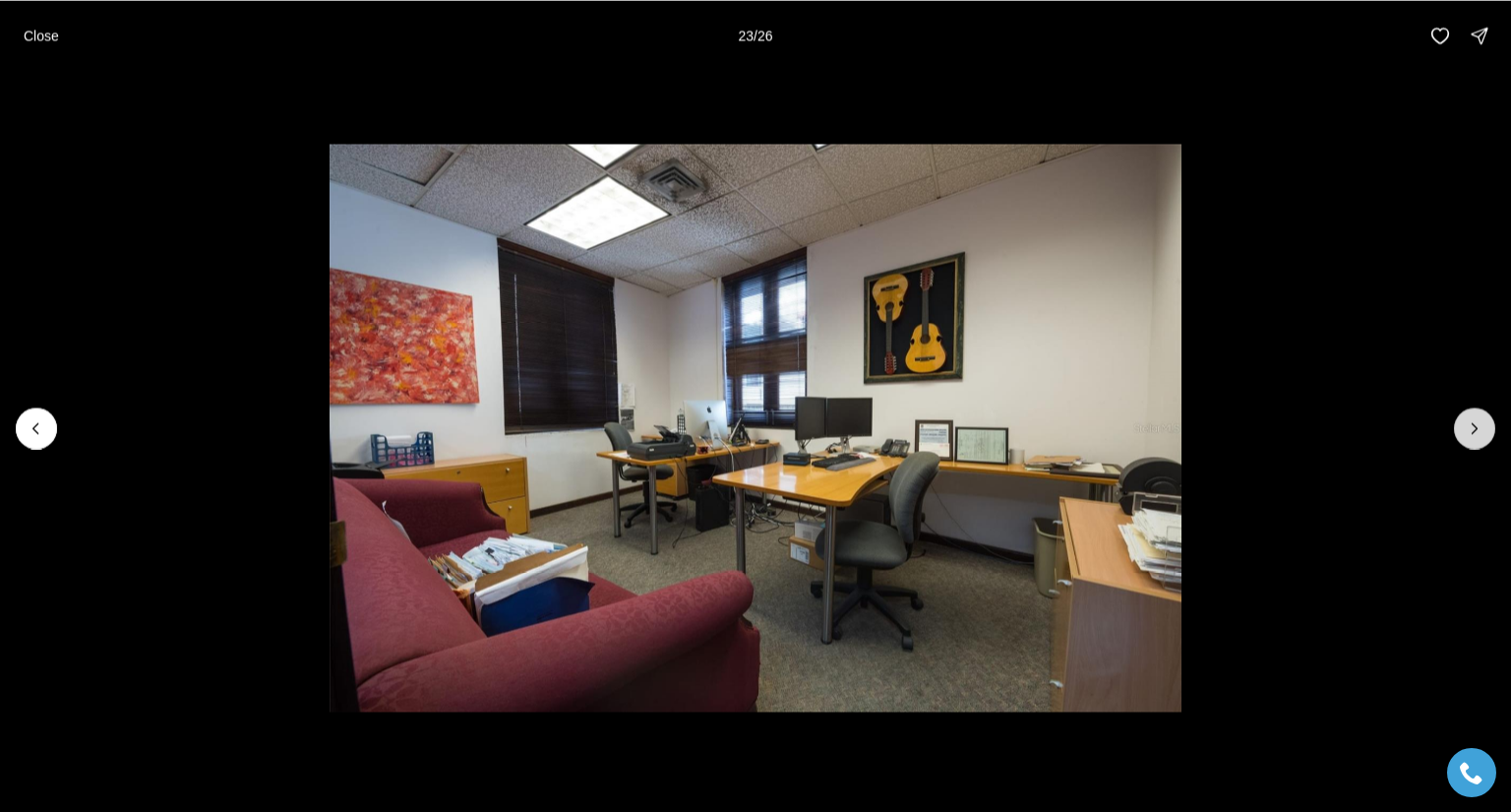
click at [1478, 412] on button "Next slide" at bounding box center [1475, 428] width 42 height 42
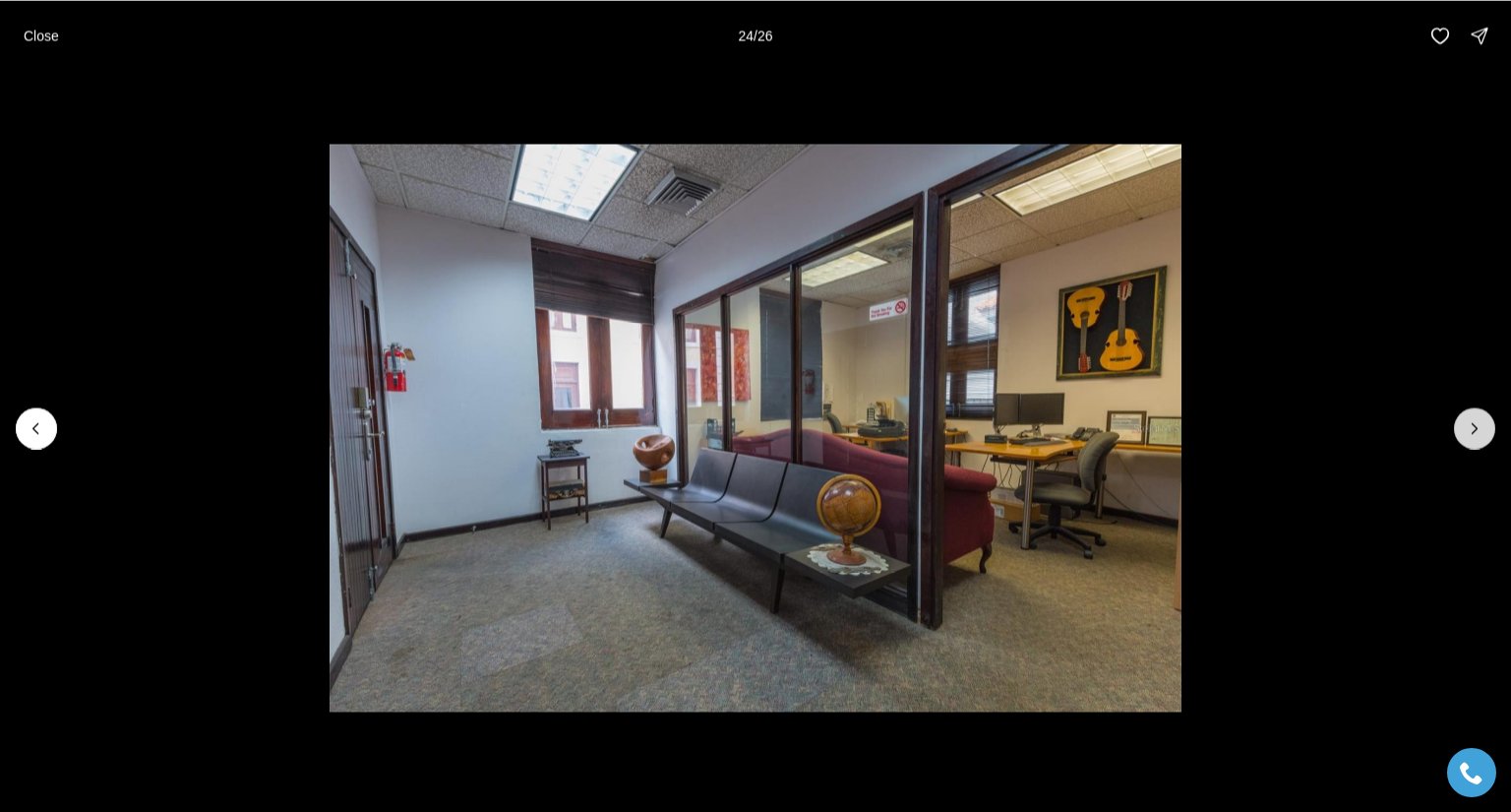
click at [1478, 412] on button "Next slide" at bounding box center [1475, 428] width 42 height 42
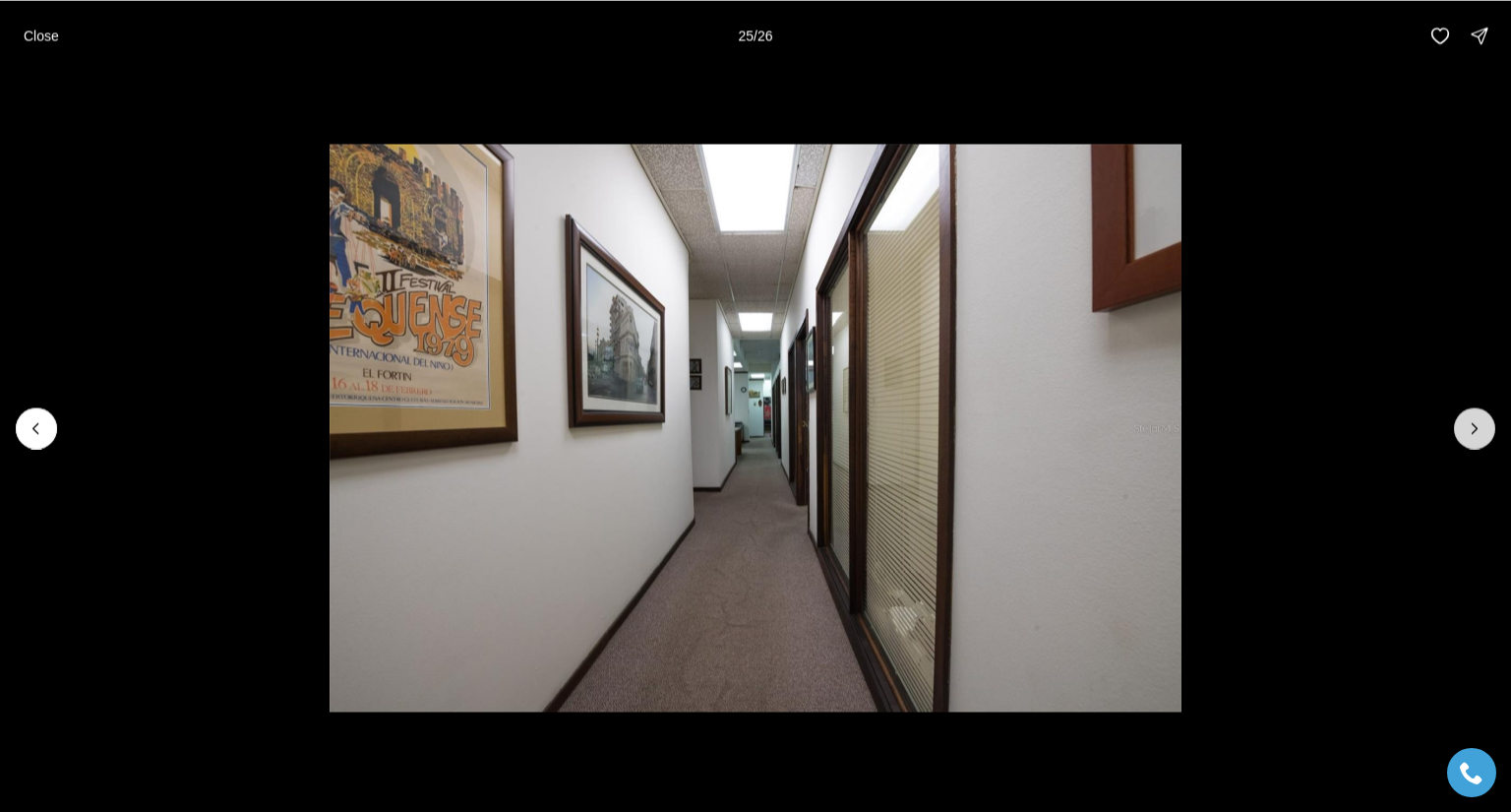
click at [1478, 412] on button "Next slide" at bounding box center [1475, 428] width 42 height 42
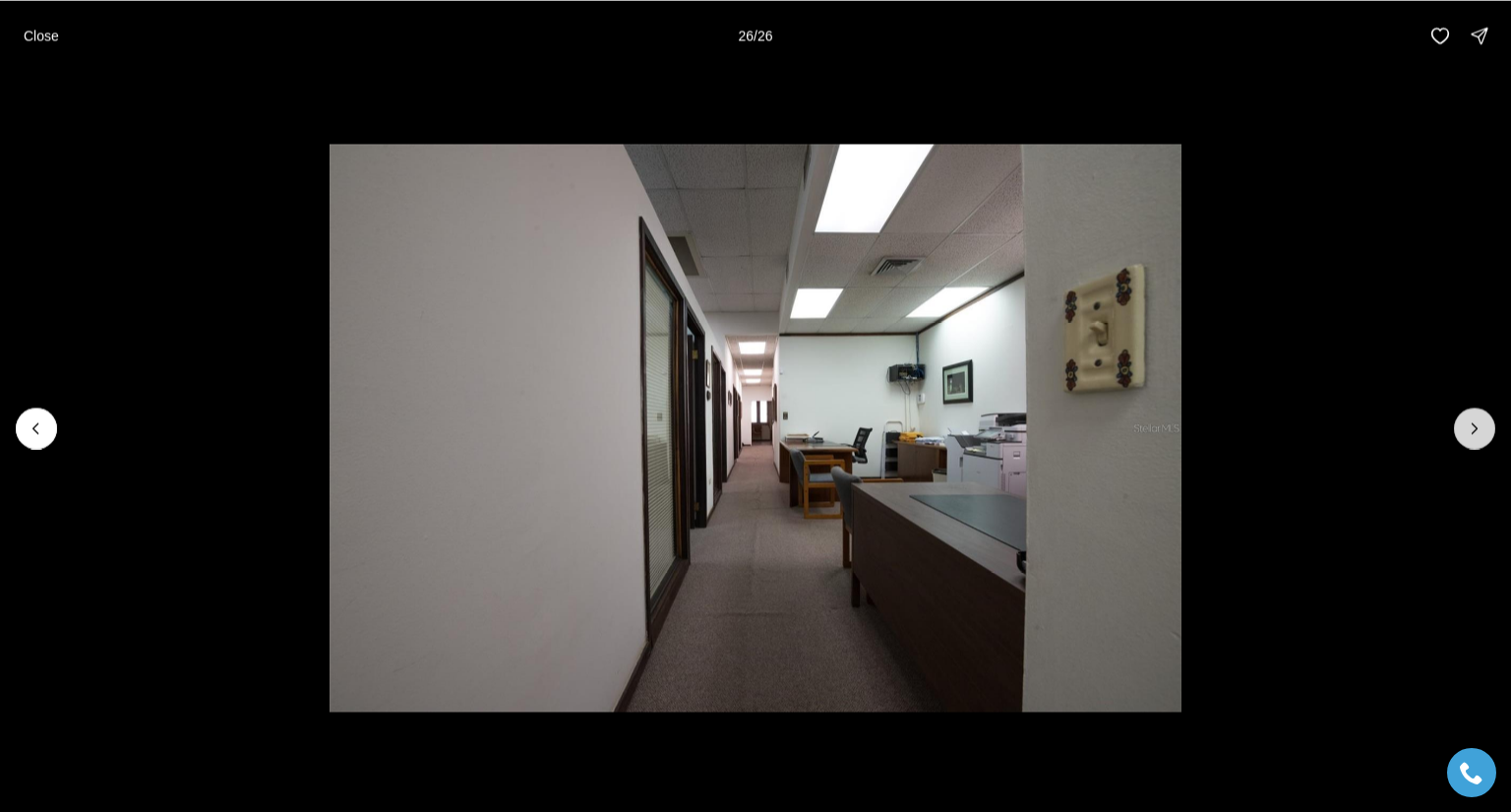
click at [1478, 412] on div at bounding box center [1475, 428] width 42 height 42
